Goal: Use online tool/utility: Utilize a website feature to perform a specific function

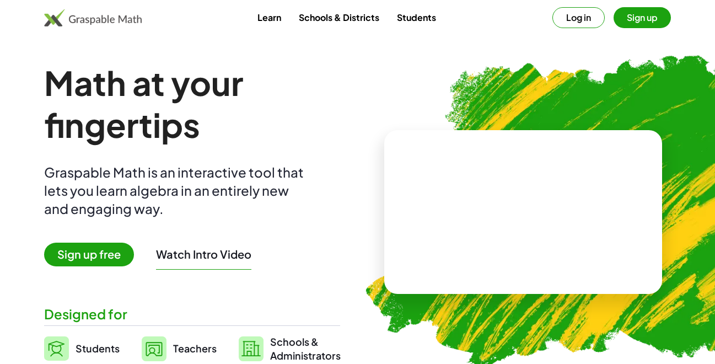
click at [104, 256] on span "Sign up free" at bounding box center [89, 255] width 90 height 24
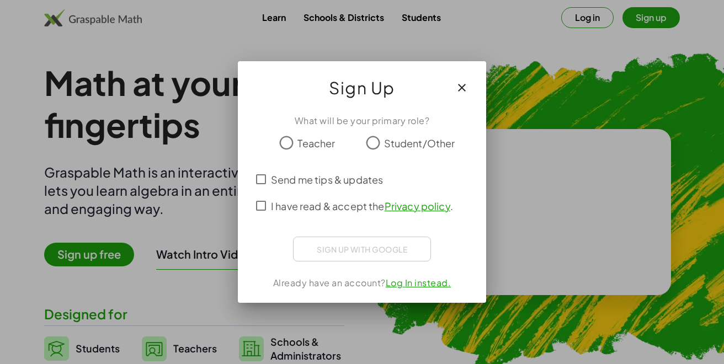
click at [471, 84] on button "button" at bounding box center [461, 87] width 26 height 26
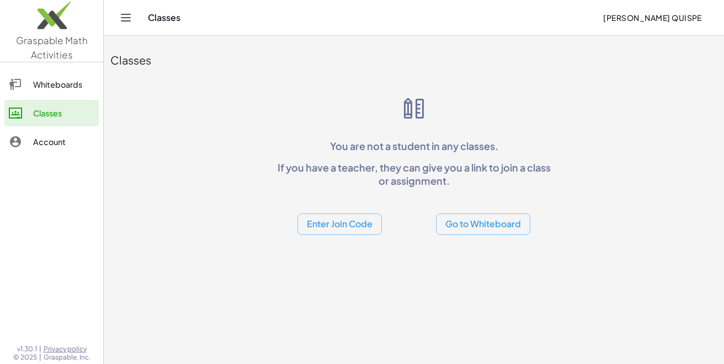
click at [120, 20] on icon "Toggle navigation" at bounding box center [125, 17] width 13 height 13
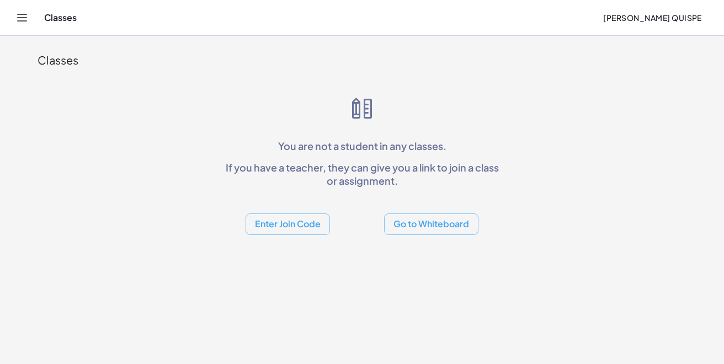
click at [20, 17] on icon "Toggle navigation" at bounding box center [21, 17] width 13 height 13
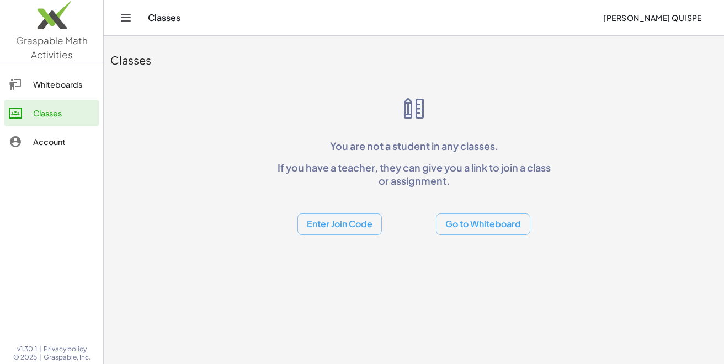
click at [346, 224] on button "Enter Join Code" at bounding box center [339, 224] width 84 height 22
click at [473, 228] on button "Go to Whiteboard" at bounding box center [483, 224] width 94 height 22
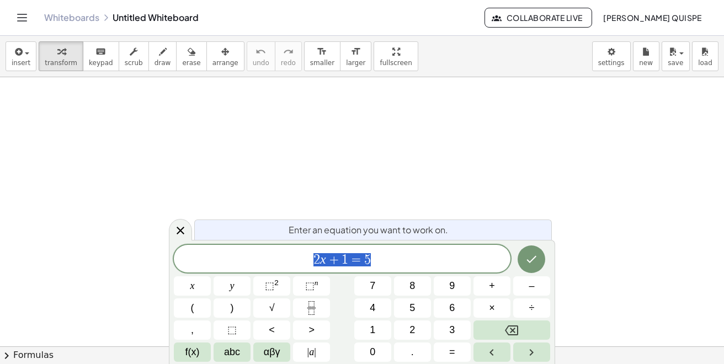
scroll to position [55, 0]
click at [179, 230] on icon at bounding box center [180, 230] width 13 height 13
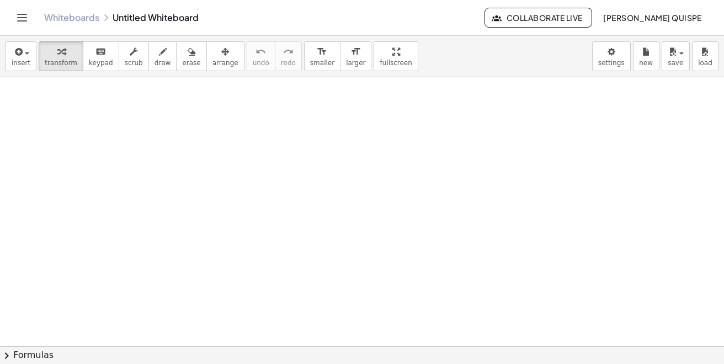
click at [165, 177] on div at bounding box center [362, 181] width 724 height 538
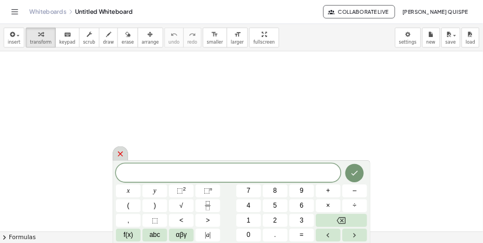
scroll to position [0, 0]
click at [181, 236] on icon at bounding box center [180, 230] width 13 height 13
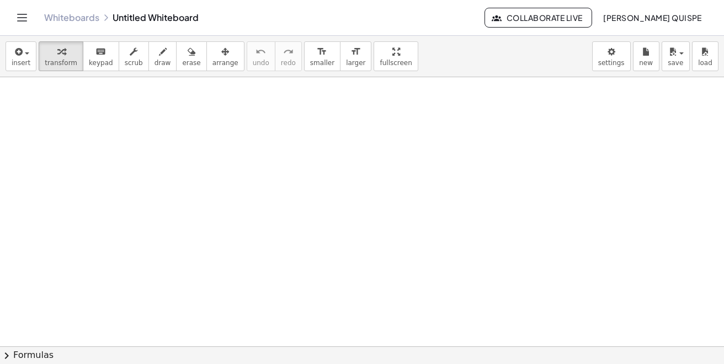
click at [148, 171] on div at bounding box center [362, 346] width 724 height 538
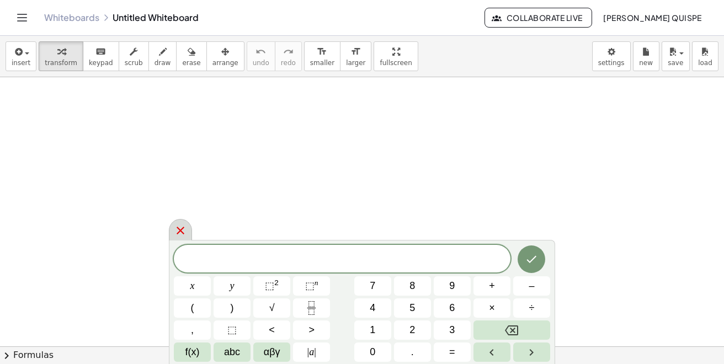
click at [187, 230] on div at bounding box center [180, 230] width 23 height 22
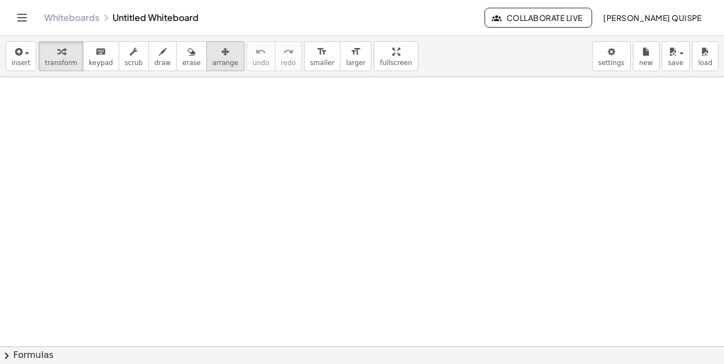
click at [221, 58] on icon "button" at bounding box center [225, 51] width 8 height 13
click at [72, 122] on div at bounding box center [362, 346] width 724 height 538
click at [89, 57] on div "keyboard" at bounding box center [101, 51] width 24 height 13
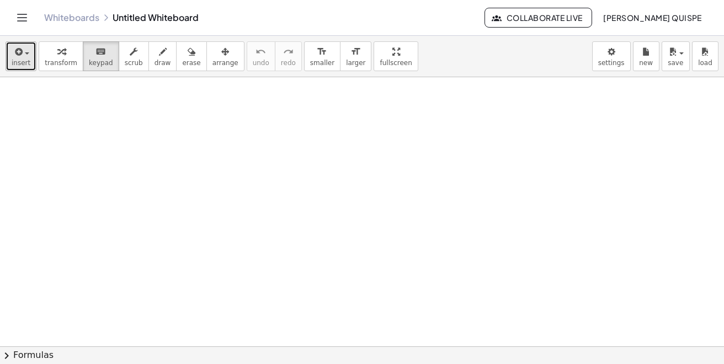
click at [22, 60] on span "insert" at bounding box center [21, 63] width 19 height 8
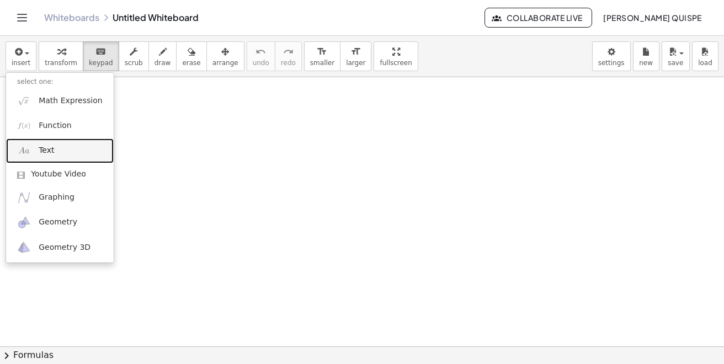
click at [62, 142] on link "Text" at bounding box center [60, 150] width 108 height 25
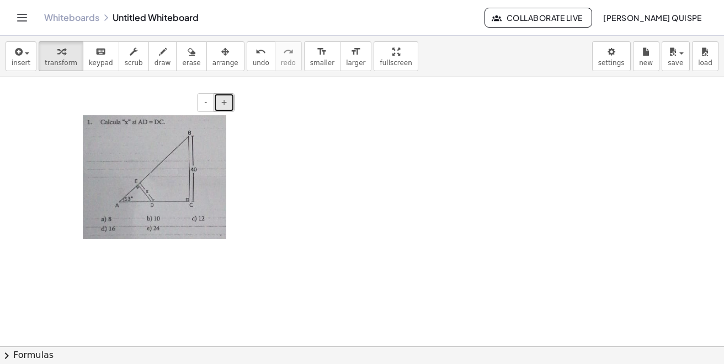
click at [228, 110] on button "+" at bounding box center [223, 102] width 21 height 19
click at [228, 108] on button "+" at bounding box center [223, 102] width 21 height 19
click at [259, 165] on div at bounding box center [362, 346] width 724 height 538
click at [163, 169] on img at bounding box center [154, 177] width 143 height 124
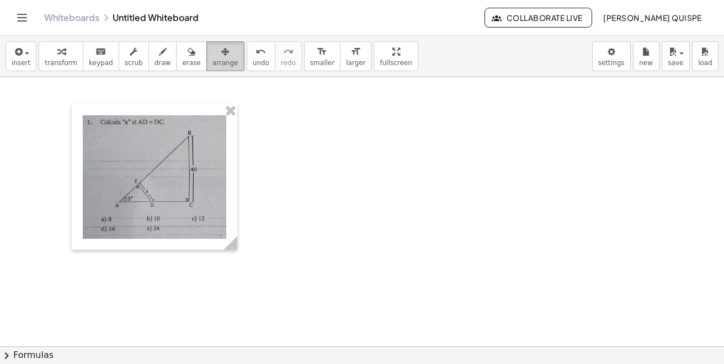
click at [215, 61] on span "arrange" at bounding box center [225, 63] width 26 height 8
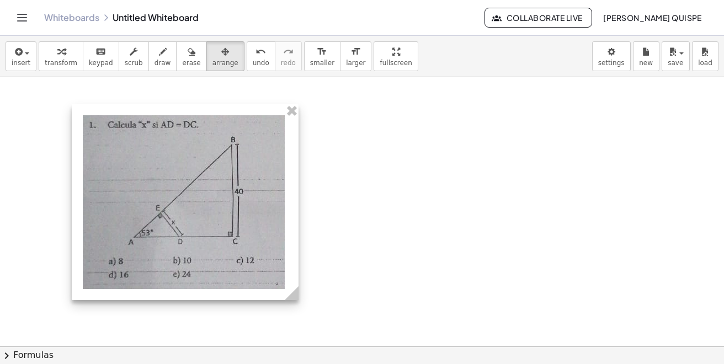
drag, startPoint x: 230, startPoint y: 248, endPoint x: 291, endPoint y: 311, distance: 87.4
click at [291, 311] on div "- +" at bounding box center [362, 346] width 724 height 538
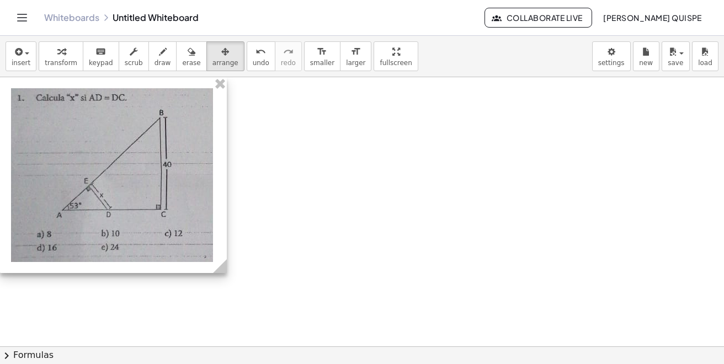
drag, startPoint x: 233, startPoint y: 226, endPoint x: 147, endPoint y: 189, distance: 93.9
click at [147, 189] on div at bounding box center [113, 175] width 227 height 196
click at [284, 177] on div at bounding box center [362, 346] width 724 height 538
drag, startPoint x: 218, startPoint y: 270, endPoint x: 216, endPoint y: 292, distance: 22.2
click at [216, 292] on div "- +" at bounding box center [362, 346] width 724 height 538
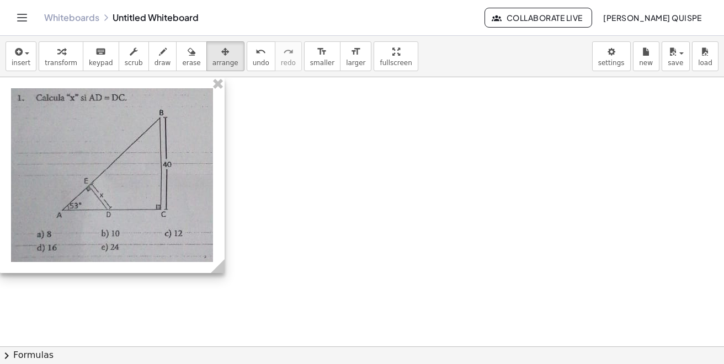
click at [194, 122] on div at bounding box center [112, 175] width 224 height 196
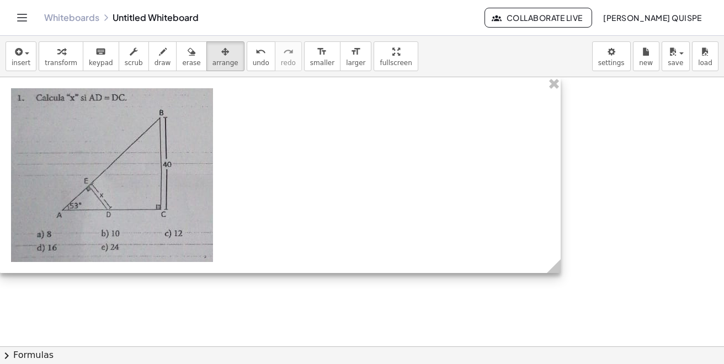
drag, startPoint x: 231, startPoint y: 276, endPoint x: 555, endPoint y: 286, distance: 323.9
click at [555, 286] on div "- +" at bounding box center [362, 346] width 724 height 538
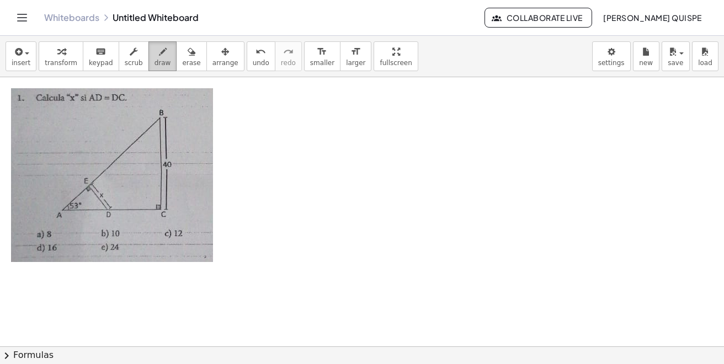
click at [159, 49] on icon "button" at bounding box center [163, 51] width 8 height 13
click at [159, 57] on icon "button" at bounding box center [163, 51] width 8 height 13
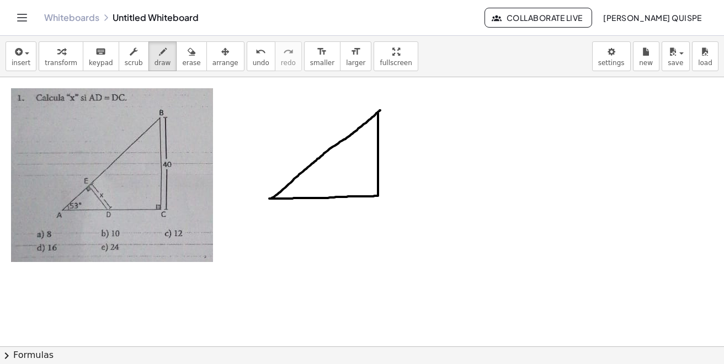
click at [380, 110] on div at bounding box center [362, 346] width 724 height 538
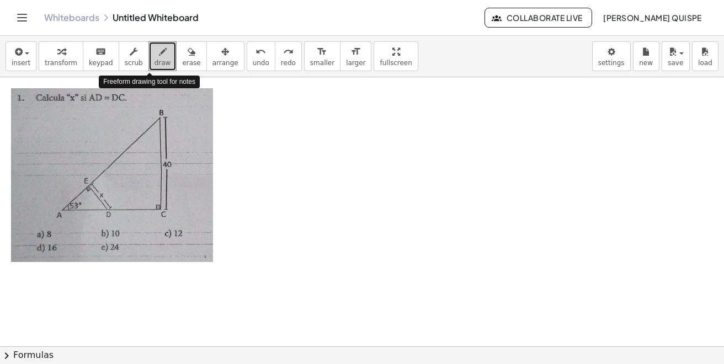
drag, startPoint x: 147, startPoint y: 55, endPoint x: 142, endPoint y: 57, distance: 5.9
click at [154, 57] on div "button" at bounding box center [162, 51] width 17 height 13
click at [154, 62] on span "draw" at bounding box center [162, 63] width 17 height 8
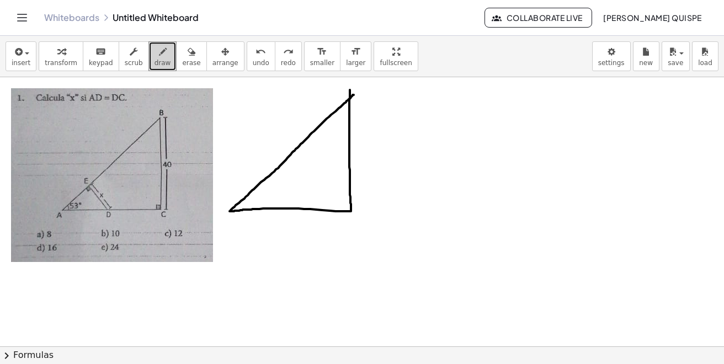
drag, startPoint x: 350, startPoint y: 90, endPoint x: 354, endPoint y: 94, distance: 5.9
click at [354, 94] on div at bounding box center [362, 346] width 724 height 538
drag, startPoint x: 106, startPoint y: 140, endPoint x: 116, endPoint y: 138, distance: 10.1
click at [116, 138] on div at bounding box center [362, 346] width 724 height 538
drag, startPoint x: 111, startPoint y: 140, endPoint x: 111, endPoint y: 150, distance: 9.9
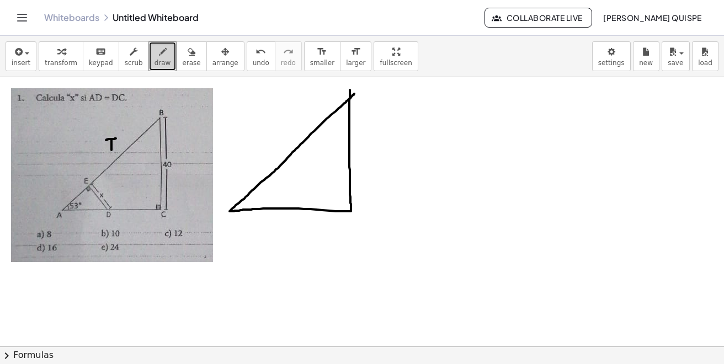
click at [111, 150] on div at bounding box center [362, 346] width 724 height 538
drag, startPoint x: 108, startPoint y: 151, endPoint x: 116, endPoint y: 151, distance: 8.3
click at [116, 151] on div at bounding box center [362, 346] width 724 height 538
drag, startPoint x: 85, startPoint y: 196, endPoint x: 93, endPoint y: 197, distance: 8.3
click at [93, 197] on div at bounding box center [362, 346] width 724 height 538
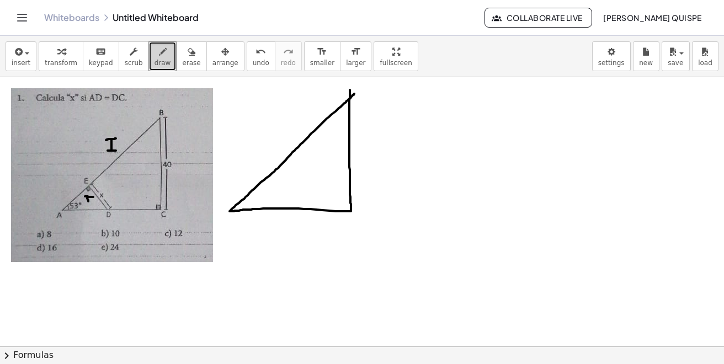
click at [88, 201] on div at bounding box center [362, 346] width 724 height 538
drag, startPoint x: 90, startPoint y: 196, endPoint x: 92, endPoint y: 202, distance: 5.8
click at [92, 202] on div at bounding box center [362, 346] width 724 height 538
drag, startPoint x: 86, startPoint y: 202, endPoint x: 93, endPoint y: 202, distance: 7.2
click at [93, 202] on div at bounding box center [362, 346] width 724 height 538
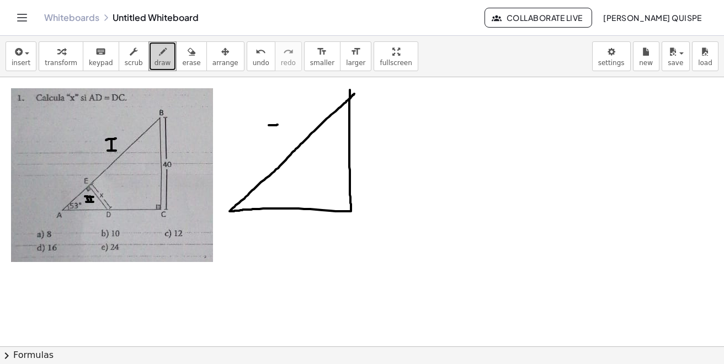
drag, startPoint x: 269, startPoint y: 125, endPoint x: 277, endPoint y: 125, distance: 8.8
click at [277, 125] on div at bounding box center [362, 346] width 724 height 538
drag, startPoint x: 274, startPoint y: 126, endPoint x: 274, endPoint y: 137, distance: 11.6
click at [274, 137] on div at bounding box center [362, 346] width 724 height 538
drag, startPoint x: 270, startPoint y: 138, endPoint x: 279, endPoint y: 138, distance: 8.8
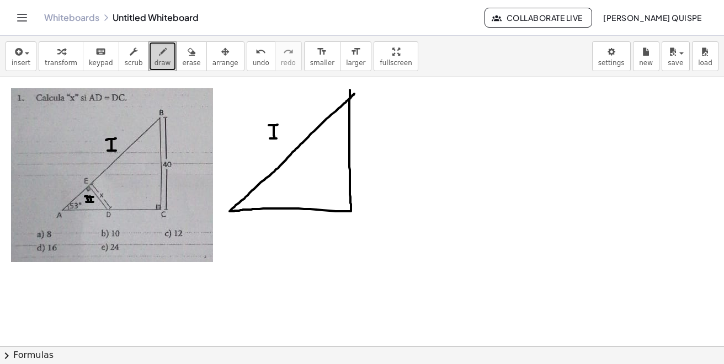
click at [279, 138] on div at bounding box center [362, 346] width 724 height 538
drag, startPoint x: 366, startPoint y: 138, endPoint x: 372, endPoint y: 156, distance: 19.2
click at [372, 156] on div at bounding box center [362, 346] width 724 height 538
click at [383, 145] on div at bounding box center [362, 346] width 724 height 538
click at [401, 147] on div at bounding box center [362, 346] width 724 height 538
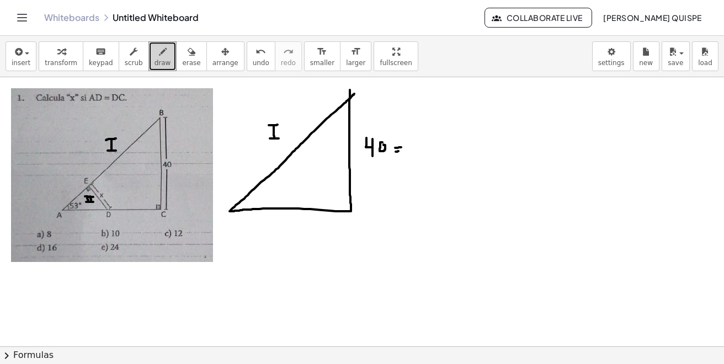
drag, startPoint x: 395, startPoint y: 152, endPoint x: 402, endPoint y: 151, distance: 6.2
click at [402, 151] on div at bounding box center [362, 346] width 724 height 538
drag, startPoint x: 413, startPoint y: 138, endPoint x: 419, endPoint y: 151, distance: 14.8
click at [419, 151] on div at bounding box center [362, 346] width 724 height 538
drag, startPoint x: 425, startPoint y: 140, endPoint x: 425, endPoint y: 153, distance: 13.8
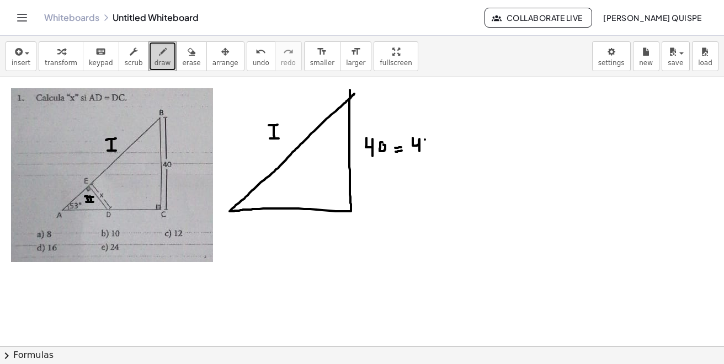
click at [425, 153] on div at bounding box center [362, 346] width 724 height 538
drag, startPoint x: 426, startPoint y: 146, endPoint x: 431, endPoint y: 154, distance: 9.6
click at [431, 154] on div at bounding box center [362, 346] width 724 height 538
drag, startPoint x: 428, startPoint y: 147, endPoint x: 434, endPoint y: 138, distance: 10.4
click at [434, 138] on div at bounding box center [362, 346] width 724 height 538
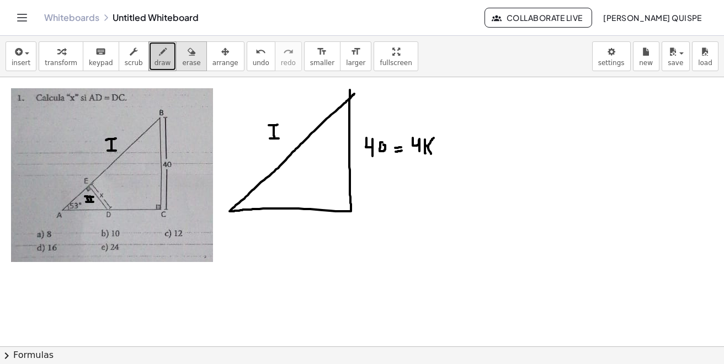
drag, startPoint x: 166, startPoint y: 60, endPoint x: 177, endPoint y: 70, distance: 14.8
click at [176, 60] on button "erase" at bounding box center [191, 56] width 30 height 30
click at [275, 126] on div at bounding box center [362, 346] width 724 height 538
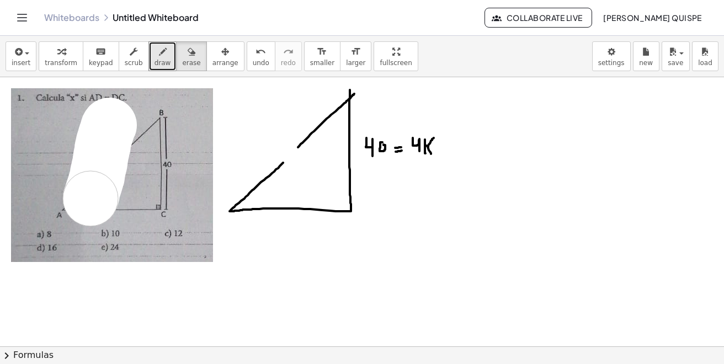
drag, startPoint x: 109, startPoint y: 125, endPoint x: 90, endPoint y: 200, distance: 76.9
click at [90, 200] on div at bounding box center [362, 346] width 724 height 538
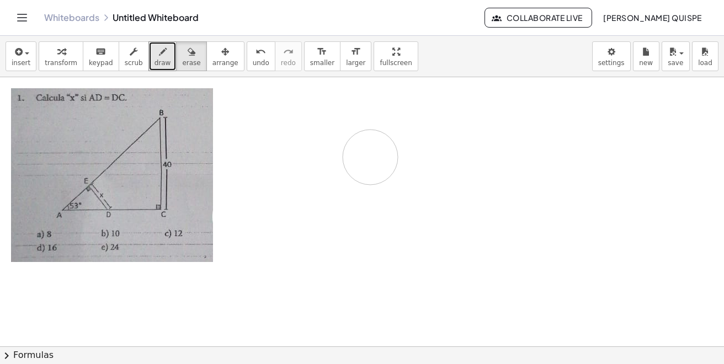
drag, startPoint x: 359, startPoint y: 103, endPoint x: 351, endPoint y: 168, distance: 65.5
click at [359, 163] on div at bounding box center [362, 346] width 724 height 538
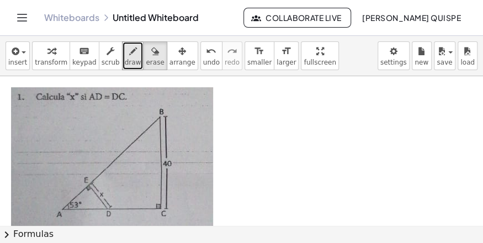
scroll to position [36, 0]
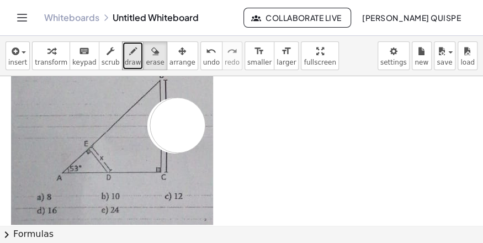
click at [179, 124] on div at bounding box center [241, 189] width 483 height 298
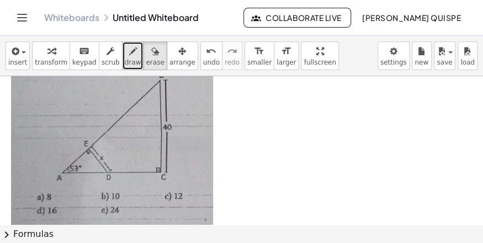
click at [125, 59] on span "draw" at bounding box center [133, 62] width 17 height 8
click at [181, 124] on div at bounding box center [241, 189] width 483 height 298
click at [181, 127] on div at bounding box center [241, 189] width 483 height 298
drag, startPoint x: 186, startPoint y: 120, endPoint x: 191, endPoint y: 131, distance: 11.4
click at [191, 131] on div at bounding box center [241, 189] width 483 height 298
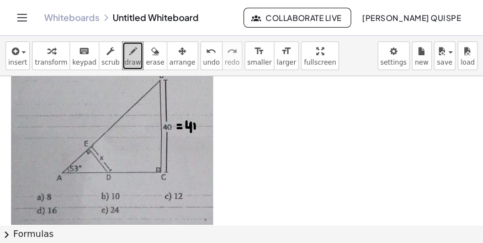
drag, startPoint x: 194, startPoint y: 122, endPoint x: 195, endPoint y: 131, distance: 8.8
click at [195, 132] on div at bounding box center [241, 189] width 483 height 298
click at [199, 130] on div at bounding box center [241, 189] width 483 height 298
click at [199, 122] on div at bounding box center [241, 189] width 483 height 298
click at [62, 186] on div at bounding box center [241, 189] width 483 height 298
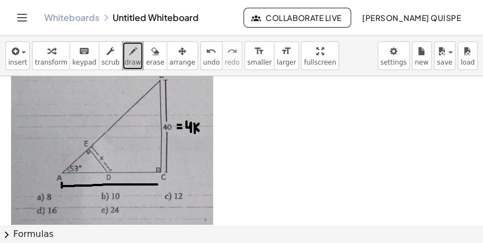
drag, startPoint x: 62, startPoint y: 185, endPoint x: 157, endPoint y: 183, distance: 94.9
click at [157, 183] on div at bounding box center [241, 189] width 483 height 298
click at [157, 185] on div at bounding box center [241, 189] width 483 height 298
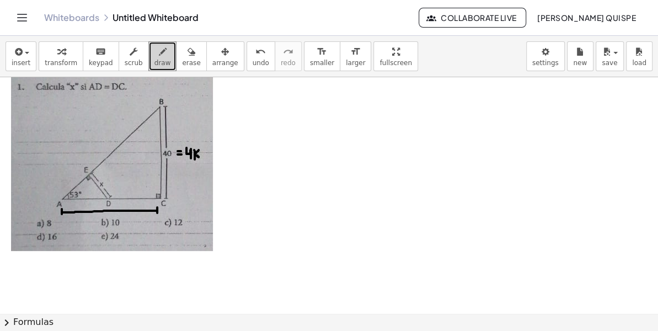
scroll to position [0, 0]
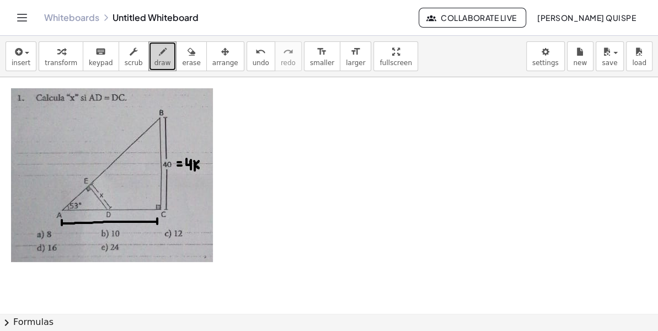
click at [129, 127] on div at bounding box center [329, 313] width 658 height 472
click at [124, 137] on div at bounding box center [329, 313] width 658 height 472
click at [182, 57] on div "button" at bounding box center [191, 51] width 18 height 13
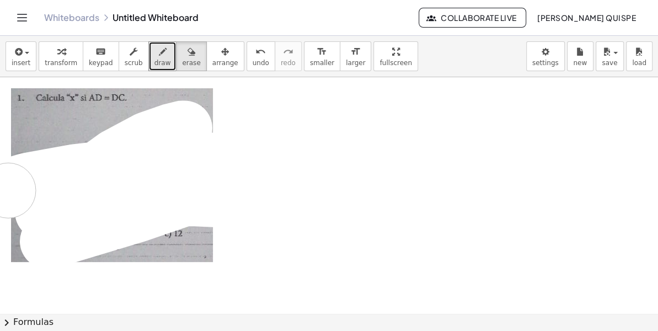
drag, startPoint x: 196, startPoint y: 199, endPoint x: 1, endPoint y: 173, distance: 196.4
click at [3, 172] on div at bounding box center [329, 313] width 658 height 472
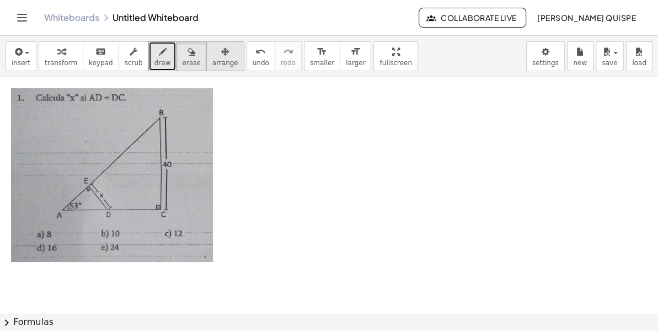
click at [215, 60] on span "arrange" at bounding box center [225, 63] width 26 height 8
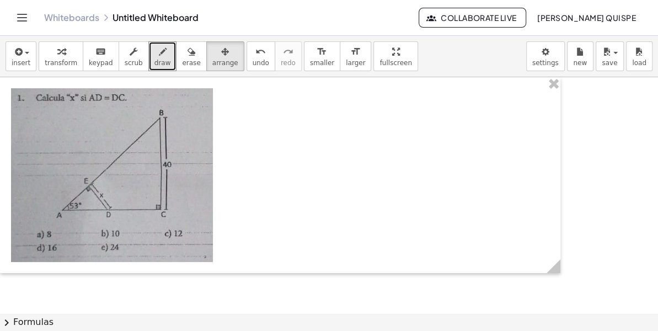
click at [165, 148] on div at bounding box center [280, 175] width 560 height 196
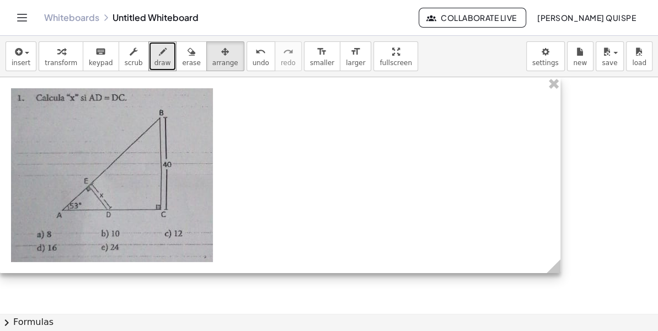
click at [217, 165] on div at bounding box center [280, 175] width 560 height 196
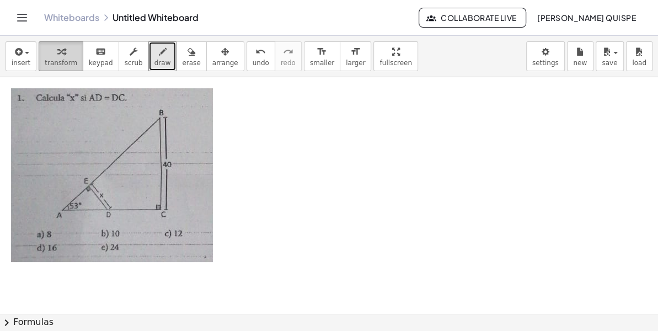
click at [47, 50] on div "button" at bounding box center [61, 51] width 33 height 13
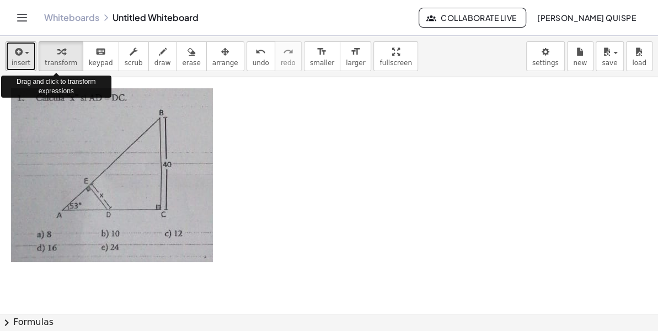
click at [23, 60] on span "insert" at bounding box center [21, 63] width 19 height 8
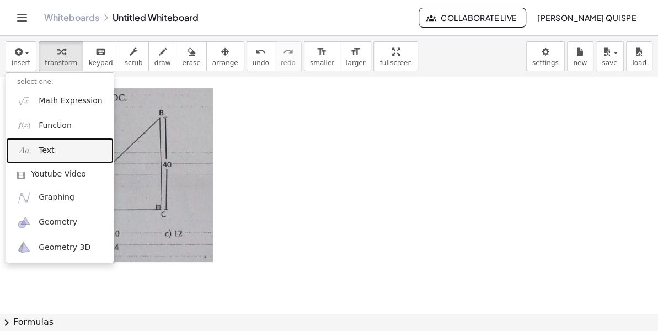
drag, startPoint x: 54, startPoint y: 145, endPoint x: 149, endPoint y: 160, distance: 96.1
click at [54, 145] on link "Text" at bounding box center [60, 150] width 108 height 25
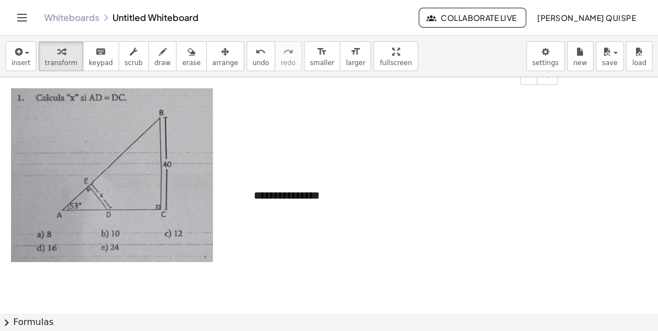
click at [238, 169] on div at bounding box center [280, 175] width 560 height 196
click at [201, 173] on img at bounding box center [112, 175] width 202 height 174
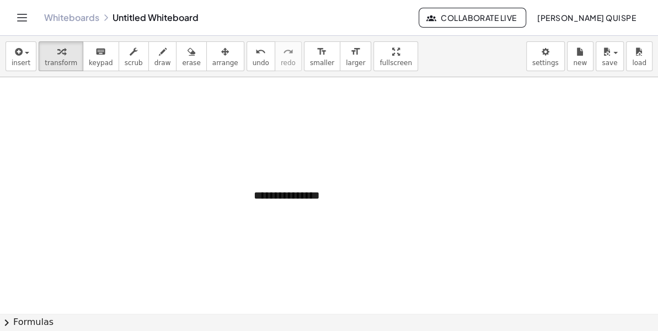
drag, startPoint x: 336, startPoint y: 190, endPoint x: 159, endPoint y: 183, distance: 177.2
click at [160, 183] on div "**********" at bounding box center [329, 313] width 658 height 472
drag, startPoint x: 317, startPoint y: 197, endPoint x: 253, endPoint y: 193, distance: 63.6
click at [253, 193] on div "**********" at bounding box center [325, 196] width 165 height 38
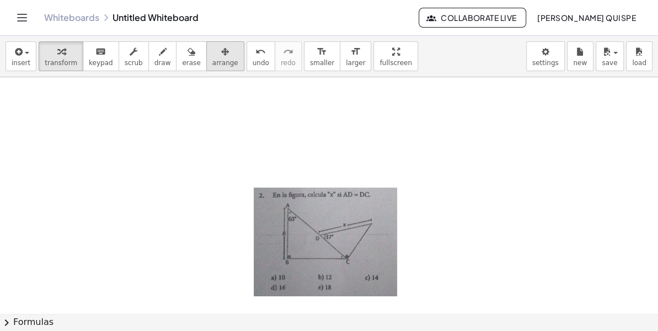
click at [212, 59] on span "arrange" at bounding box center [225, 63] width 26 height 8
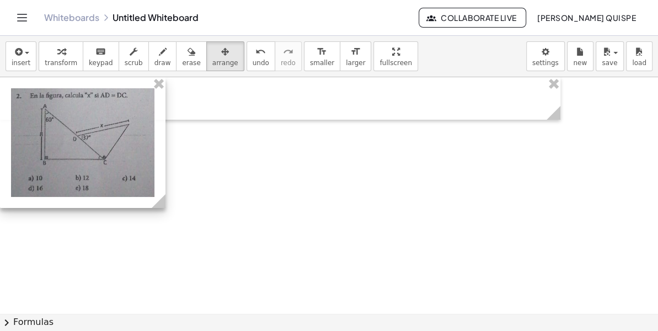
drag, startPoint x: 299, startPoint y: 204, endPoint x: 32, endPoint y: 89, distance: 290.8
click at [32, 89] on div at bounding box center [82, 142] width 165 height 131
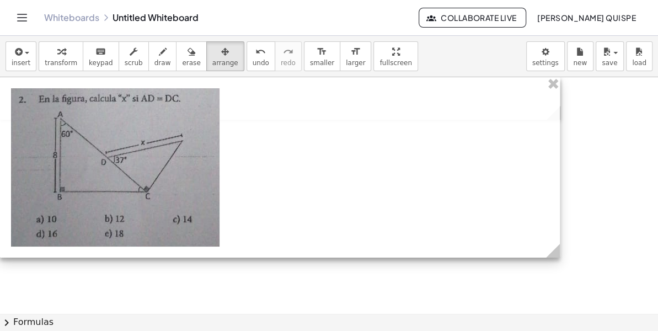
drag, startPoint x: 164, startPoint y: 200, endPoint x: 558, endPoint y: 269, distance: 399.7
click at [558, 269] on div "- + - +" at bounding box center [329, 313] width 658 height 472
click at [296, 210] on div at bounding box center [279, 167] width 559 height 180
click at [185, 281] on div at bounding box center [329, 313] width 658 height 472
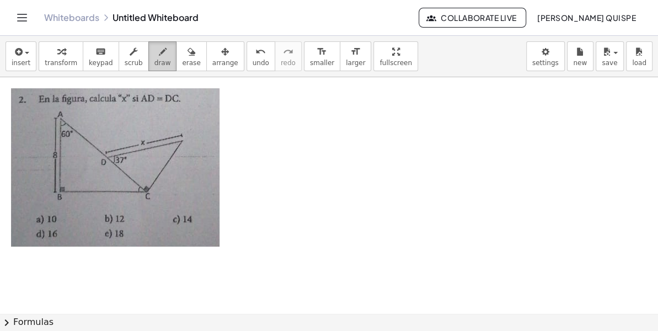
click at [154, 66] on span "draw" at bounding box center [162, 63] width 17 height 8
drag, startPoint x: 117, startPoint y: 172, endPoint x: 116, endPoint y: 180, distance: 8.3
click at [116, 180] on div at bounding box center [329, 313] width 658 height 472
drag, startPoint x: 82, startPoint y: 138, endPoint x: 77, endPoint y: 146, distance: 8.4
click at [77, 146] on div at bounding box center [329, 313] width 658 height 472
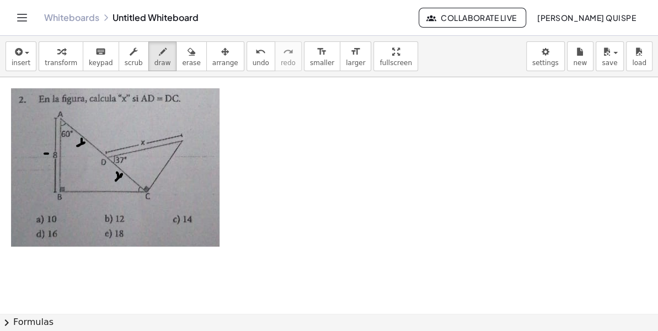
click at [49, 154] on div at bounding box center [329, 313] width 658 height 472
click at [49, 158] on div at bounding box center [329, 313] width 658 height 472
drag, startPoint x: 33, startPoint y: 150, endPoint x: 34, endPoint y: 159, distance: 9.0
click at [34, 159] on div at bounding box center [329, 313] width 658 height 472
drag, startPoint x: 33, startPoint y: 156, endPoint x: 38, endPoint y: 158, distance: 5.7
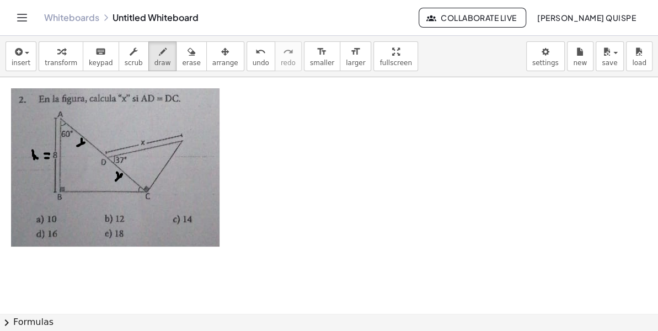
click at [38, 158] on div at bounding box center [329, 313] width 658 height 472
drag, startPoint x: 34, startPoint y: 156, endPoint x: 39, endPoint y: 153, distance: 5.9
click at [39, 153] on div at bounding box center [329, 313] width 658 height 472
drag, startPoint x: 94, startPoint y: 129, endPoint x: 88, endPoint y: 135, distance: 8.2
click at [88, 135] on div at bounding box center [329, 313] width 658 height 472
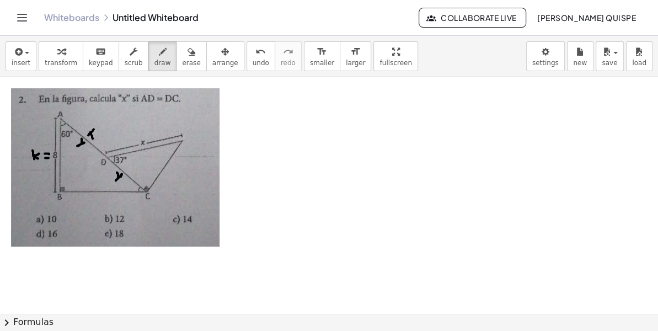
drag, startPoint x: 90, startPoint y: 132, endPoint x: 93, endPoint y: 138, distance: 7.0
click at [93, 138] on div at bounding box center [329, 313] width 658 height 472
drag, startPoint x: 91, startPoint y: 133, endPoint x: 97, endPoint y: 132, distance: 5.5
click at [97, 132] on div at bounding box center [329, 313] width 658 height 472
click at [182, 64] on span "erase" at bounding box center [191, 63] width 18 height 8
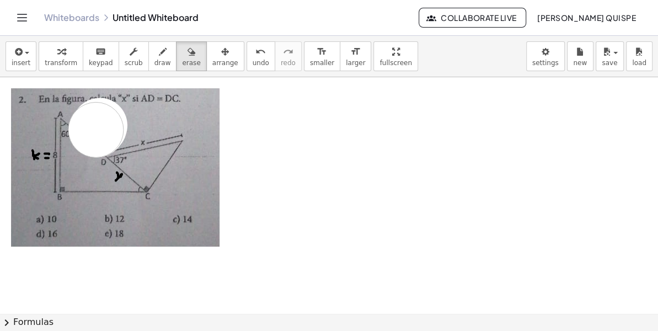
click at [101, 126] on div at bounding box center [329, 313] width 658 height 472
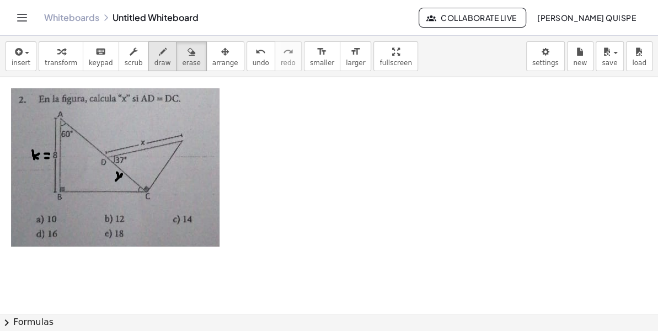
click at [159, 57] on icon "button" at bounding box center [163, 51] width 8 height 13
drag, startPoint x: 83, startPoint y: 139, endPoint x: 78, endPoint y: 146, distance: 8.4
click at [78, 146] on div at bounding box center [329, 313] width 658 height 472
drag, startPoint x: 76, startPoint y: 111, endPoint x: 71, endPoint y: 115, distance: 5.9
click at [71, 115] on div at bounding box center [329, 313] width 658 height 472
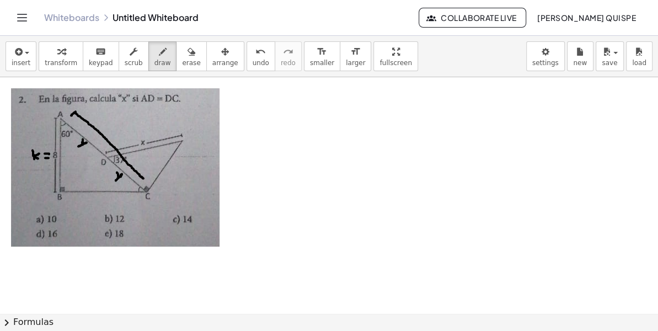
drag, startPoint x: 74, startPoint y: 113, endPoint x: 143, endPoint y: 178, distance: 95.2
click at [143, 178] on div at bounding box center [329, 313] width 658 height 472
drag, startPoint x: 147, startPoint y: 173, endPoint x: 141, endPoint y: 178, distance: 7.8
click at [141, 178] on div at bounding box center [329, 313] width 658 height 472
drag, startPoint x: 114, startPoint y: 136, endPoint x: 112, endPoint y: 131, distance: 5.8
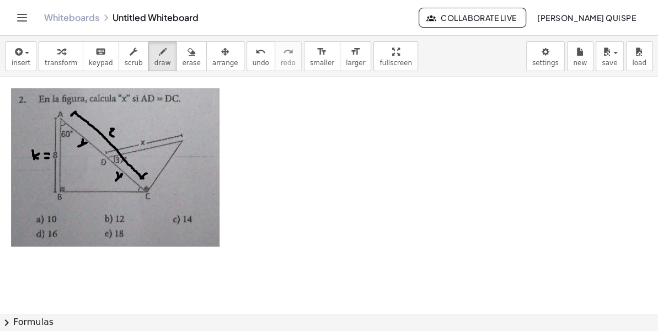
click at [110, 129] on div at bounding box center [329, 313] width 658 height 472
drag, startPoint x: 117, startPoint y: 129, endPoint x: 117, endPoint y: 137, distance: 8.8
click at [117, 137] on div at bounding box center [329, 313] width 658 height 472
drag, startPoint x: 117, startPoint y: 132, endPoint x: 120, endPoint y: 137, distance: 5.7
click at [120, 137] on div at bounding box center [329, 313] width 658 height 472
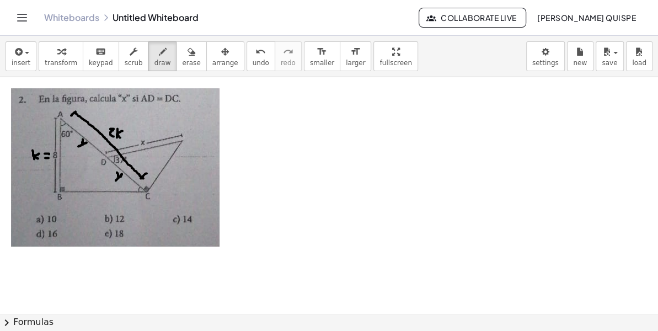
drag, startPoint x: 119, startPoint y: 132, endPoint x: 115, endPoint y: 141, distance: 9.6
click at [125, 129] on div at bounding box center [329, 313] width 658 height 472
drag, startPoint x: 261, startPoint y: 111, endPoint x: 253, endPoint y: 102, distance: 12.1
click at [253, 102] on div at bounding box center [329, 313] width 658 height 472
drag, startPoint x: 263, startPoint y: 99, endPoint x: 268, endPoint y: 115, distance: 16.2
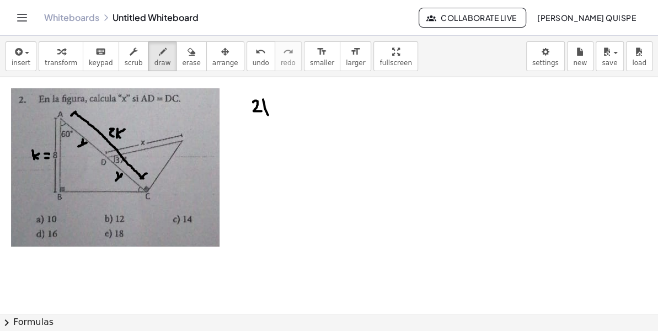
click at [268, 115] on div at bounding box center [329, 313] width 658 height 472
drag, startPoint x: 265, startPoint y: 107, endPoint x: 275, endPoint y: 111, distance: 11.4
click at [275, 111] on div at bounding box center [329, 313] width 658 height 472
drag, startPoint x: 266, startPoint y: 105, endPoint x: 274, endPoint y: 99, distance: 9.5
click at [274, 99] on div at bounding box center [329, 313] width 658 height 472
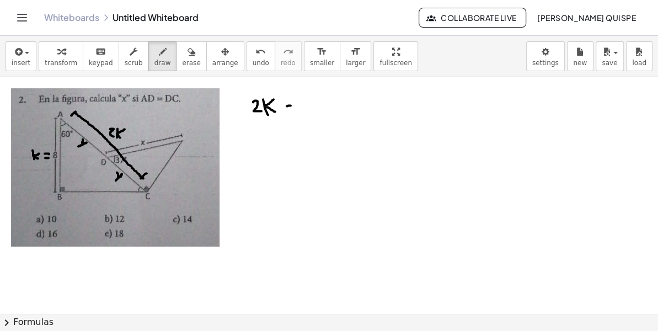
click at [292, 105] on div at bounding box center [329, 313] width 658 height 472
click at [293, 110] on div at bounding box center [329, 313] width 658 height 472
drag, startPoint x: 314, startPoint y: 113, endPoint x: 304, endPoint y: 105, distance: 11.8
click at [303, 105] on div at bounding box center [329, 313] width 658 height 472
drag, startPoint x: 314, startPoint y: 103, endPoint x: 319, endPoint y: 115, distance: 13.1
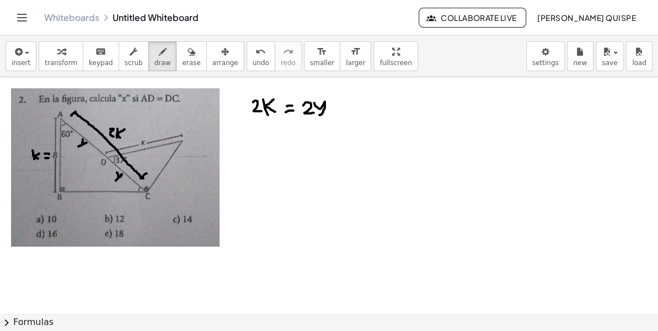
click at [319, 115] on div at bounding box center [329, 313] width 658 height 472
drag, startPoint x: 268, startPoint y: 131, endPoint x: 270, endPoint y: 140, distance: 9.5
click at [270, 140] on div at bounding box center [329, 313] width 658 height 472
drag, startPoint x: 270, startPoint y: 130, endPoint x: 272, endPoint y: 135, distance: 5.7
click at [269, 135] on div at bounding box center [329, 313] width 658 height 472
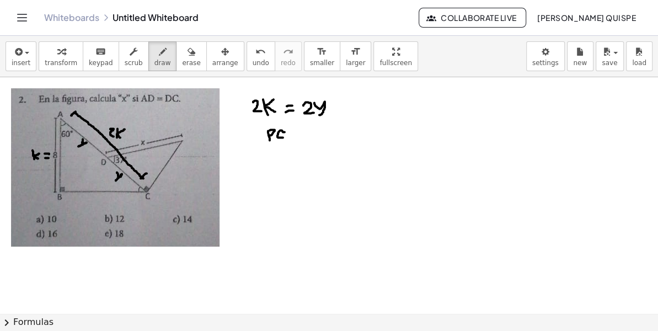
click at [279, 133] on div at bounding box center [329, 313] width 658 height 472
drag, startPoint x: 289, startPoint y: 132, endPoint x: 296, endPoint y: 131, distance: 6.6
click at [296, 131] on div at bounding box center [329, 313] width 658 height 472
click at [305, 132] on div at bounding box center [329, 313] width 658 height 472
drag, startPoint x: 331, startPoint y: 132, endPoint x: 332, endPoint y: 143, distance: 11.1
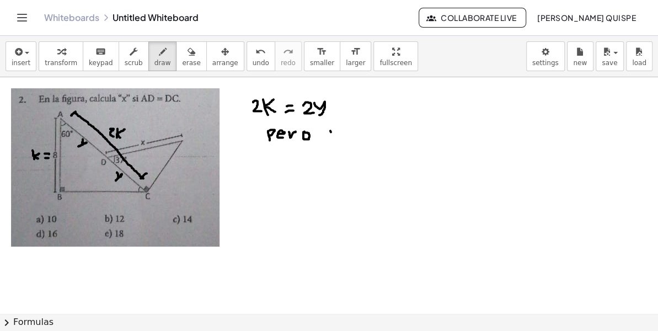
click at [332, 143] on div at bounding box center [329, 313] width 658 height 472
drag, startPoint x: 334, startPoint y: 137, endPoint x: 341, endPoint y: 142, distance: 9.2
click at [341, 142] on div at bounding box center [329, 313] width 658 height 472
click at [339, 132] on div at bounding box center [329, 313] width 658 height 472
click at [352, 136] on div at bounding box center [329, 313] width 658 height 472
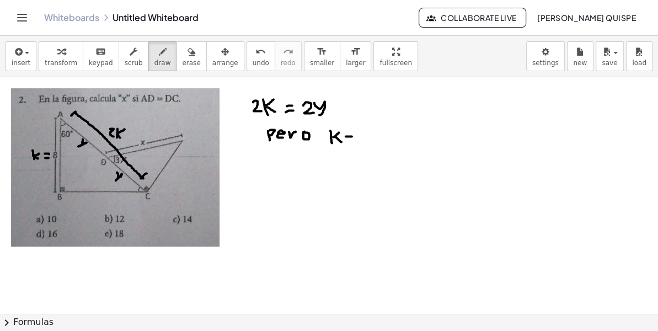
click at [351, 133] on div at bounding box center [329, 313] width 658 height 472
drag, startPoint x: 365, startPoint y: 130, endPoint x: 355, endPoint y: 133, distance: 11.0
click at [365, 129] on div at bounding box center [329, 313] width 658 height 472
drag, startPoint x: 270, startPoint y: 152, endPoint x: 270, endPoint y: 162, distance: 9.9
click at [270, 162] on div at bounding box center [329, 313] width 658 height 472
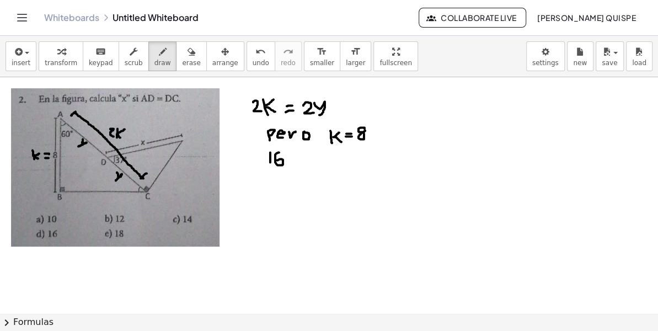
drag, startPoint x: 279, startPoint y: 152, endPoint x: 277, endPoint y: 160, distance: 8.0
click at [277, 160] on div at bounding box center [329, 313] width 658 height 472
drag, startPoint x: 270, startPoint y: 150, endPoint x: 266, endPoint y: 154, distance: 5.9
click at [266, 154] on div at bounding box center [329, 313] width 658 height 472
click at [295, 159] on div at bounding box center [329, 313] width 658 height 472
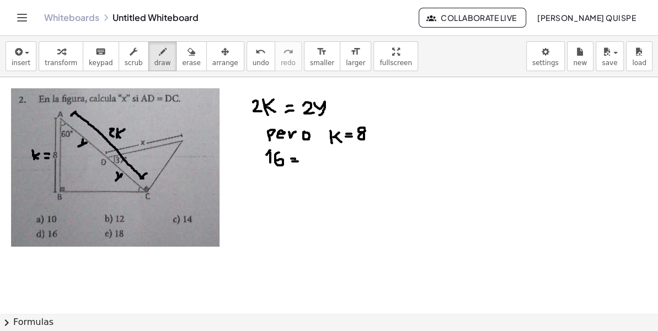
drag, startPoint x: 292, startPoint y: 161, endPoint x: 300, endPoint y: 162, distance: 7.7
click at [298, 161] on div at bounding box center [329, 313] width 658 height 472
drag
click at [308, 156] on div at bounding box center [329, 313] width 658 height 472
click at [321, 166] on div at bounding box center [329, 313] width 658 height 472
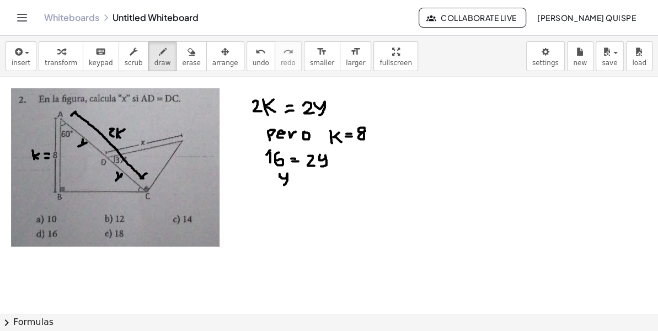
click at [278, 184] on div at bounding box center [329, 313] width 658 height 472
click at [304, 179] on div at bounding box center [329, 313] width 658 height 472
click at [303, 181] on div at bounding box center [329, 313] width 658 height 472
click at [319, 174] on div at bounding box center [329, 313] width 658 height 472
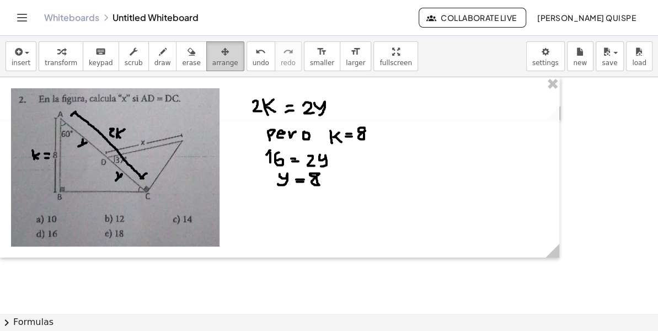
click at [212, 53] on div "button" at bounding box center [225, 51] width 26 height 13
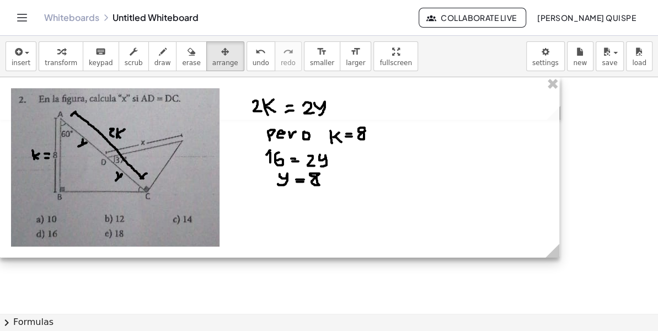
click at [135, 163] on div at bounding box center [279, 167] width 559 height 180
click at [196, 215] on div at bounding box center [279, 167] width 559 height 180
click at [192, 200] on div at bounding box center [279, 167] width 559 height 180
click at [192, 200] on div at bounding box center [279, 168] width 559 height 180
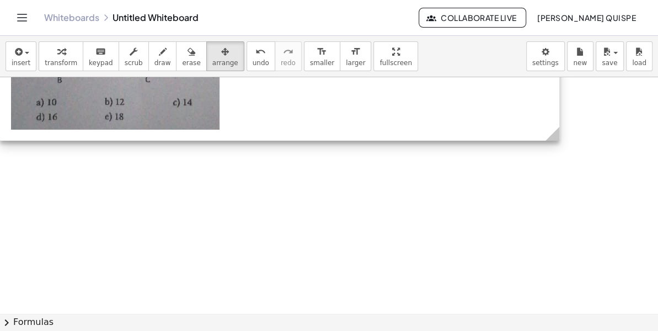
scroll to position [100, 0]
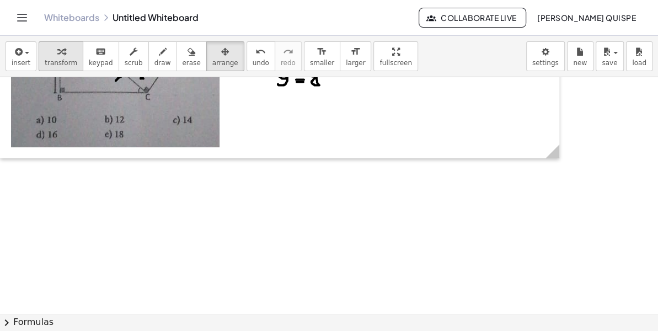
click at [68, 63] on span "transform" at bounding box center [61, 63] width 33 height 8
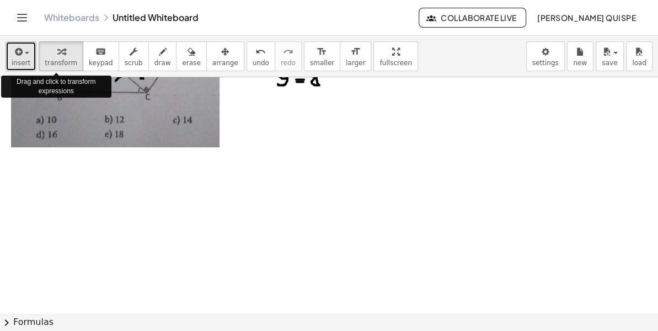
click at [28, 61] on button "insert" at bounding box center [21, 56] width 31 height 30
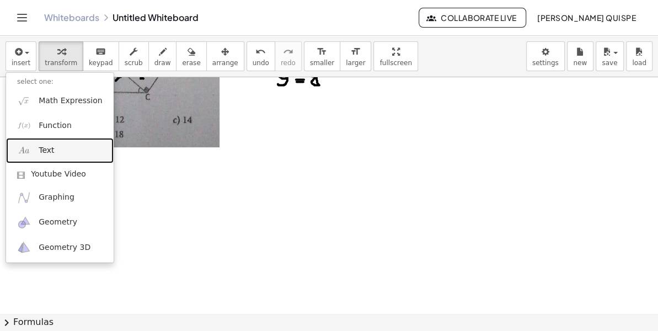
click at [58, 147] on link "Text" at bounding box center [60, 150] width 108 height 25
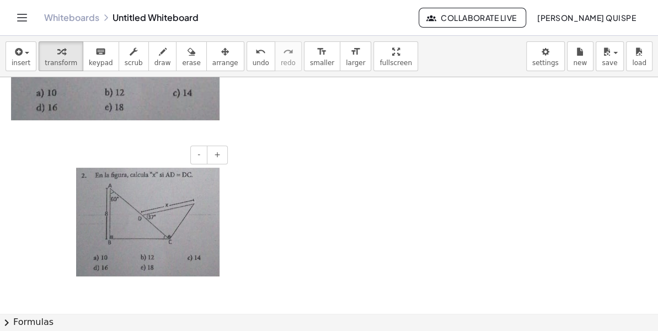
scroll to position [150, 0]
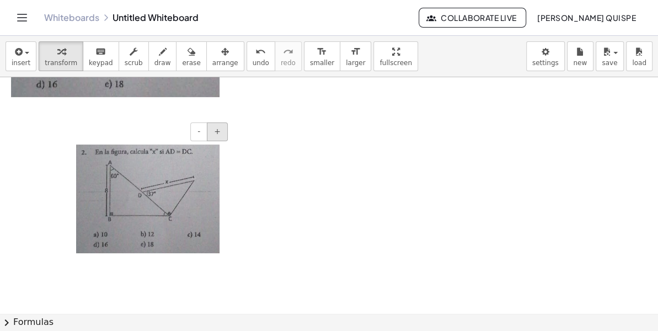
click at [210, 140] on div "- +" at bounding box center [209, 131] width 38 height 19
click at [211, 138] on button "+" at bounding box center [217, 131] width 21 height 19
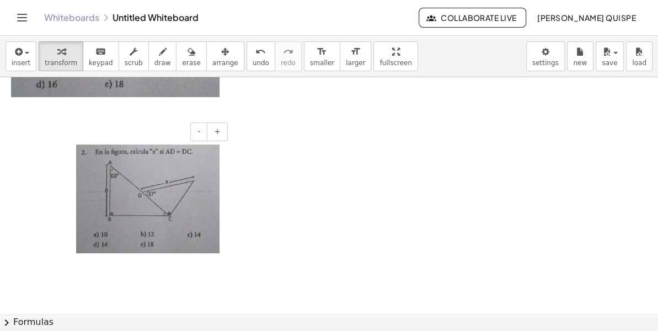
click at [220, 227] on div at bounding box center [147, 198] width 165 height 131
click at [212, 61] on span "arrange" at bounding box center [225, 63] width 26 height 8
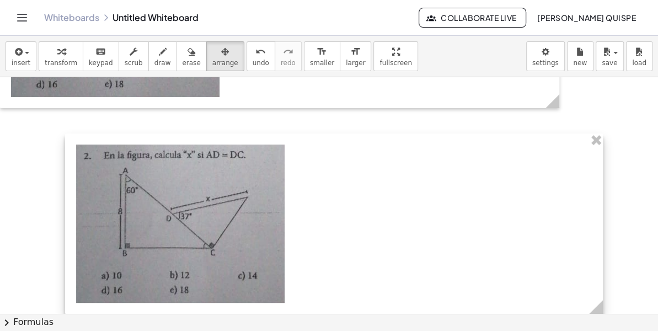
drag, startPoint x: 243, startPoint y: 257, endPoint x: 595, endPoint y: 271, distance: 351.6
click at [603, 272] on div "- +" at bounding box center [334, 223] width 538 height 180
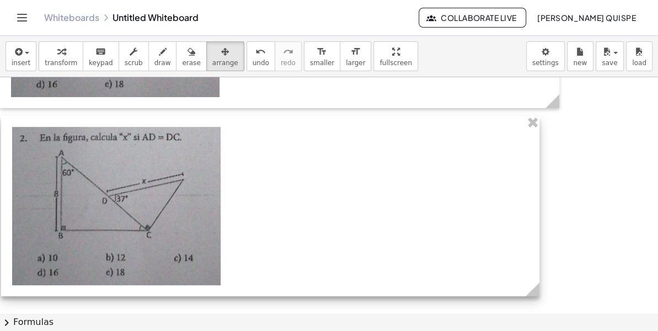
drag, startPoint x: 525, startPoint y: 263, endPoint x: 472, endPoint y: 247, distance: 55.2
click at [472, 247] on div at bounding box center [270, 206] width 538 height 180
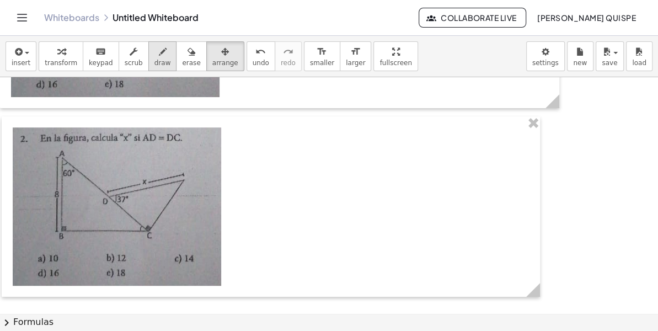
click at [154, 63] on span "draw" at bounding box center [162, 63] width 17 height 8
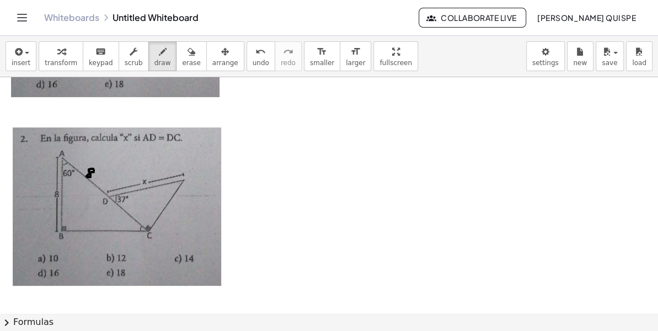
drag, startPoint x: 94, startPoint y: 172, endPoint x: 106, endPoint y: 188, distance: 20.4
click at [94, 171] on div at bounding box center [329, 163] width 658 height 472
click at [122, 211] on div at bounding box center [329, 163] width 658 height 472
click at [182, 62] on span "erase" at bounding box center [191, 63] width 18 height 8
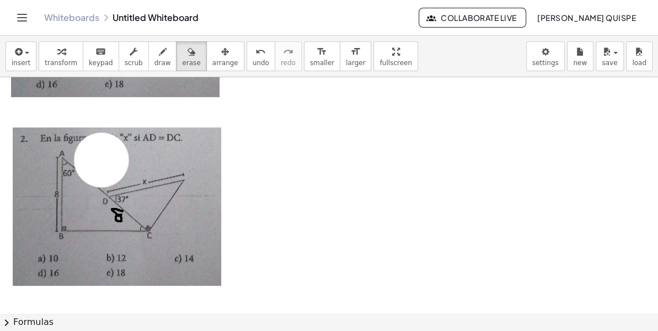
drag, startPoint x: 101, startPoint y: 159, endPoint x: 94, endPoint y: 161, distance: 7.8
click at [94, 161] on div at bounding box center [329, 163] width 658 height 472
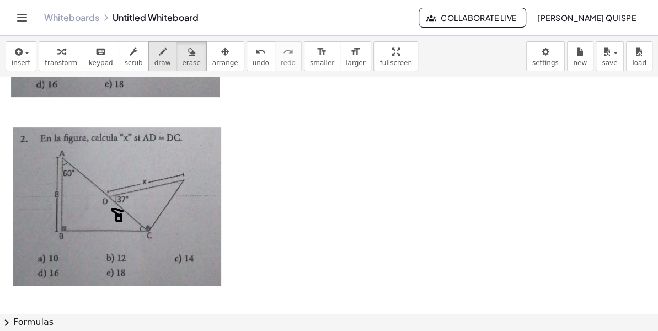
click at [154, 56] on div "button" at bounding box center [162, 51] width 17 height 13
click at [83, 179] on div at bounding box center [329, 163] width 658 height 472
click at [120, 215] on div at bounding box center [329, 163] width 658 height 472
click at [129, 215] on div at bounding box center [329, 163] width 658 height 472
click at [128, 221] on div at bounding box center [329, 163] width 658 height 472
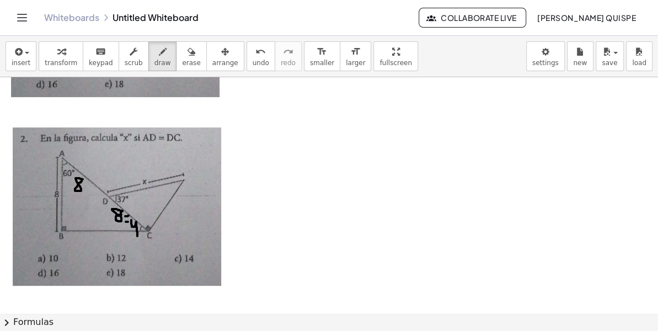
drag, startPoint x: 131, startPoint y: 220, endPoint x: 138, endPoint y: 236, distance: 17.3
click at [138, 236] on div at bounding box center [329, 163] width 658 height 472
drag, startPoint x: 141, startPoint y: 228, endPoint x: 142, endPoint y: 240, distance: 12.1
click at [142, 240] on div at bounding box center [329, 163] width 658 height 472
click at [146, 237] on div at bounding box center [329, 163] width 658 height 472
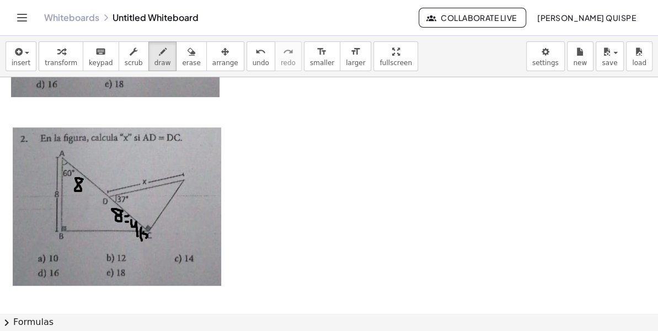
drag, startPoint x: 143, startPoint y: 232, endPoint x: 150, endPoint y: 227, distance: 8.3
click at [147, 228] on div at bounding box center [329, 163] width 658 height 472
click at [175, 213] on div at bounding box center [329, 163] width 658 height 472
click at [174, 207] on div at bounding box center [329, 163] width 658 height 472
drag, startPoint x: 180, startPoint y: 206, endPoint x: 180, endPoint y: 216, distance: 9.9
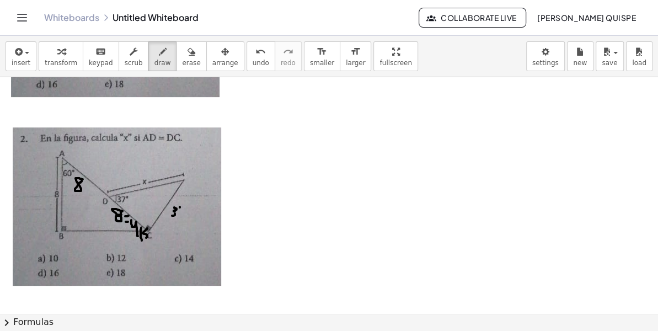
click at [180, 216] on div at bounding box center [329, 163] width 658 height 472
drag, startPoint x: 181, startPoint y: 213, endPoint x: 186, endPoint y: 217, distance: 5.9
click at [186, 217] on div at bounding box center [329, 163] width 658 height 472
drag, startPoint x: 182, startPoint y: 213, endPoint x: 188, endPoint y: 210, distance: 6.7
click at [188, 210] on div at bounding box center [329, 163] width 658 height 472
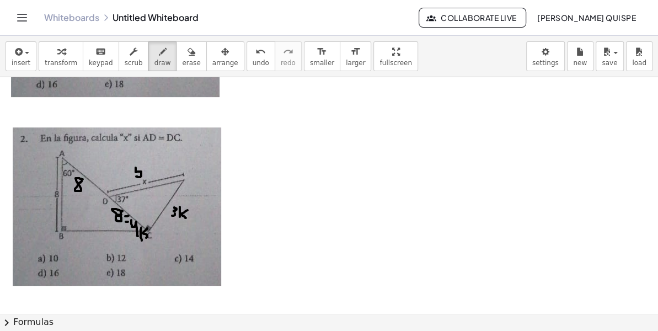
drag, startPoint x: 136, startPoint y: 176, endPoint x: 139, endPoint y: 166, distance: 10.3
click at [139, 166] on div at bounding box center [329, 163] width 658 height 472
drag, startPoint x: 143, startPoint y: 165, endPoint x: 145, endPoint y: 175, distance: 9.4
click at [145, 175] on div at bounding box center [329, 163] width 658 height 472
click at [151, 173] on div at bounding box center [329, 163] width 658 height 472
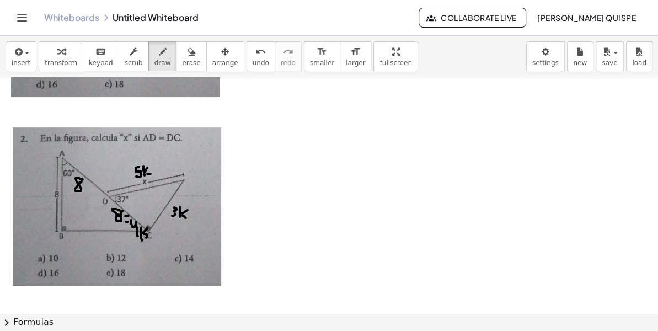
drag, startPoint x: 145, startPoint y: 171, endPoint x: 148, endPoint y: 166, distance: 6.0
click at [148, 166] on div at bounding box center [329, 163] width 658 height 472
click at [146, 177] on div at bounding box center [329, 163] width 658 height 472
drag, startPoint x: 281, startPoint y: 137, endPoint x: 287, endPoint y: 153, distance: 17.1
click at [287, 153] on div at bounding box center [329, 163] width 658 height 472
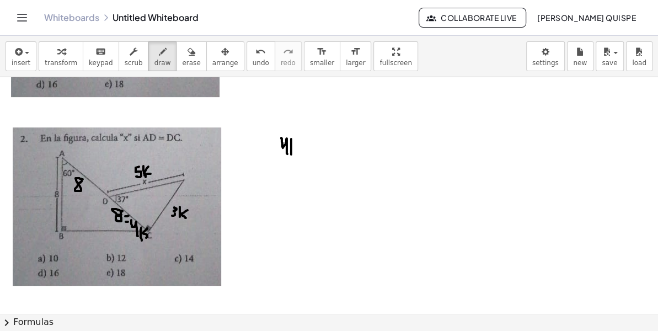
drag, startPoint x: 291, startPoint y: 142, endPoint x: 291, endPoint y: 154, distance: 11.6
click at [291, 154] on div at bounding box center [329, 163] width 658 height 472
click at [296, 149] on div at bounding box center [329, 163] width 658 height 472
drag, startPoint x: 293, startPoint y: 147, endPoint x: 298, endPoint y: 140, distance: 8.4
click at [298, 140] on div at bounding box center [329, 163] width 658 height 472
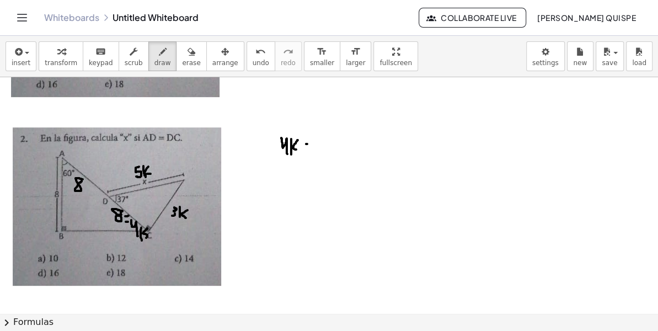
drag, startPoint x: 307, startPoint y: 143, endPoint x: 314, endPoint y: 143, distance: 6.6
click at [314, 143] on div at bounding box center [329, 163] width 658 height 472
drag, startPoint x: 307, startPoint y: 146, endPoint x: 314, endPoint y: 146, distance: 7.2
click at [314, 146] on div at bounding box center [329, 163] width 658 height 472
click at [331, 136] on div at bounding box center [329, 163] width 658 height 472
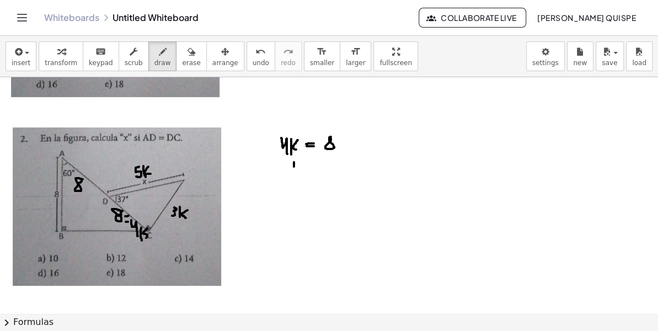
drag, startPoint x: 294, startPoint y: 162, endPoint x: 293, endPoint y: 183, distance: 21.5
click at [293, 183] on div at bounding box center [329, 163] width 658 height 472
drag, startPoint x: 295, startPoint y: 174, endPoint x: 300, endPoint y: 183, distance: 9.6
click at [300, 183] on div at bounding box center [329, 163] width 658 height 472
drag, startPoint x: 296, startPoint y: 175, endPoint x: 301, endPoint y: 169, distance: 8.6
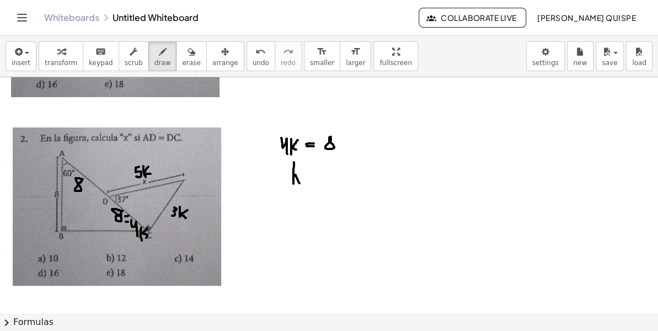
click at [301, 169] on div at bounding box center [329, 163] width 658 height 472
click at [313, 174] on div at bounding box center [329, 163] width 658 height 472
drag, startPoint x: 307, startPoint y: 171, endPoint x: 318, endPoint y: 172, distance: 11.1
click at [316, 170] on div at bounding box center [329, 163] width 658 height 472
drag, startPoint x: 328, startPoint y: 178, endPoint x: 325, endPoint y: 169, distance: 9.2
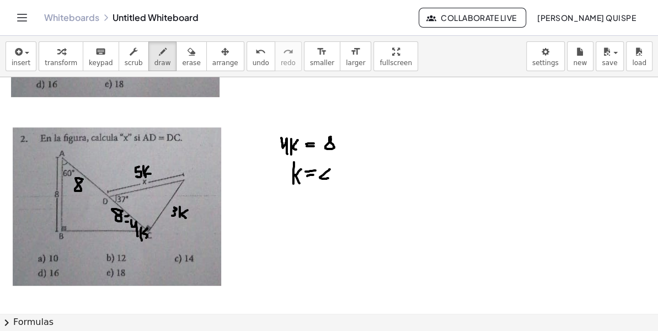
click at [325, 169] on div at bounding box center [329, 163] width 658 height 472
click at [331, 140] on div at bounding box center [329, 163] width 658 height 472
click at [324, 168] on div at bounding box center [329, 163] width 658 height 472
drag, startPoint x: 277, startPoint y: 215, endPoint x: 298, endPoint y: 228, distance: 24.8
click at [298, 229] on div at bounding box center [329, 163] width 658 height 472
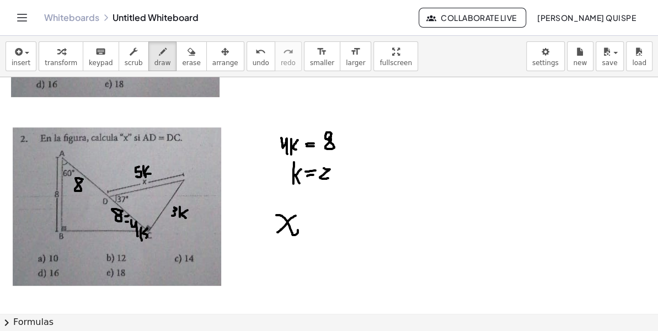
drag, startPoint x: 291, startPoint y: 217, endPoint x: 277, endPoint y: 232, distance: 19.9
click at [277, 232] on div at bounding box center [329, 163] width 658 height 472
drag, startPoint x: 249, startPoint y: 196, endPoint x: 382, endPoint y: 194, distance: 133.5
click at [382, 194] on div at bounding box center [329, 163] width 658 height 472
click at [316, 218] on div at bounding box center [329, 163] width 658 height 472
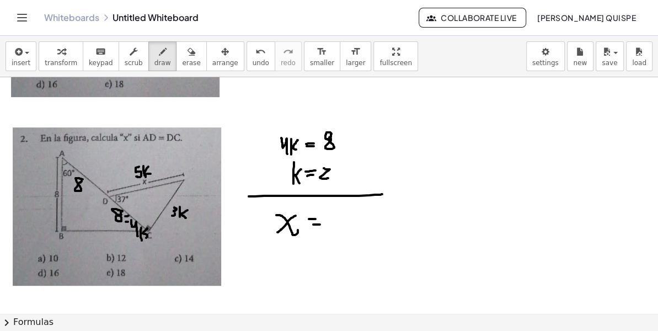
drag, startPoint x: 313, startPoint y: 224, endPoint x: 320, endPoint y: 224, distance: 6.6
click at [320, 224] on div at bounding box center [329, 163] width 658 height 472
drag, startPoint x: 339, startPoint y: 231, endPoint x: 345, endPoint y: 215, distance: 17.8
click at [345, 215] on div at bounding box center [329, 163] width 658 height 472
drag, startPoint x: 354, startPoint y: 210, endPoint x: 354, endPoint y: 227, distance: 17.1
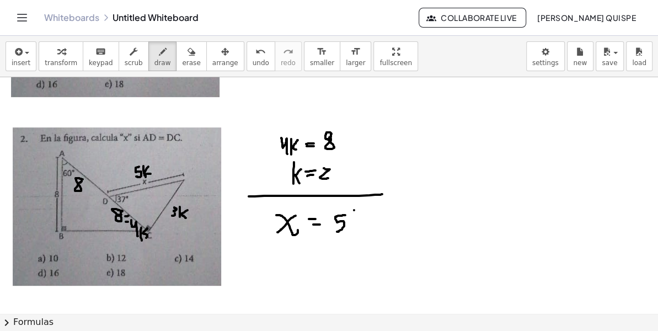
click at [354, 227] on div at bounding box center [329, 163] width 658 height 472
click at [366, 227] on div at bounding box center [329, 163] width 658 height 472
drag, startPoint x: 355, startPoint y: 216, endPoint x: 365, endPoint y: 210, distance: 11.9
click at [365, 209] on div at bounding box center [329, 163] width 658 height 472
drag, startPoint x: 289, startPoint y: 253, endPoint x: 300, endPoint y: 265, distance: 15.6
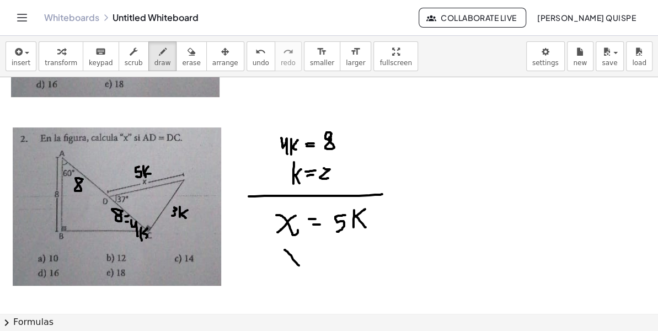
click at [300, 265] on div at bounding box center [329, 163] width 658 height 472
drag, startPoint x: 297, startPoint y: 252, endPoint x: 281, endPoint y: 264, distance: 20.5
click at [281, 264] on div at bounding box center [329, 163] width 658 height 472
drag, startPoint x: 317, startPoint y: 256, endPoint x: 320, endPoint y: 261, distance: 6.4
click at [326, 256] on div at bounding box center [329, 163] width 658 height 472
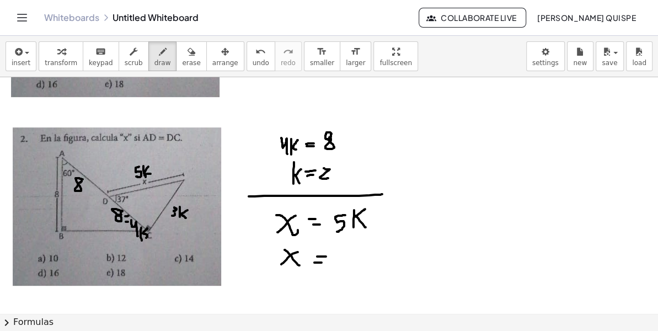
click at [324, 262] on div at bounding box center [329, 163] width 658 height 472
click at [336, 264] on div at bounding box center [329, 163] width 658 height 472
click at [352, 252] on div at bounding box center [329, 163] width 658 height 472
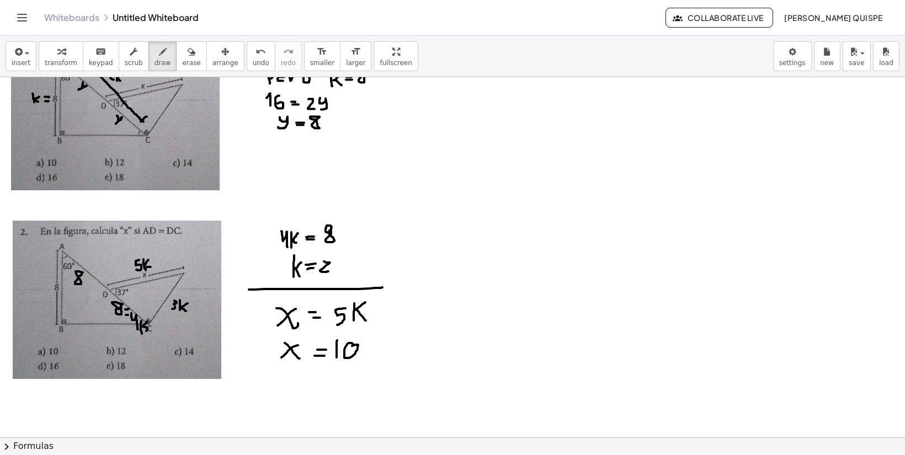
scroll to position [0, 0]
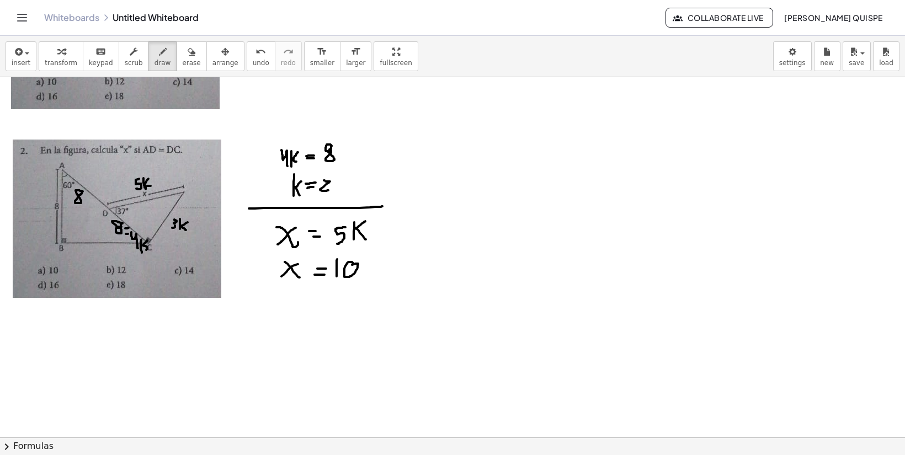
click at [148, 244] on div at bounding box center [452, 299] width 905 height 720
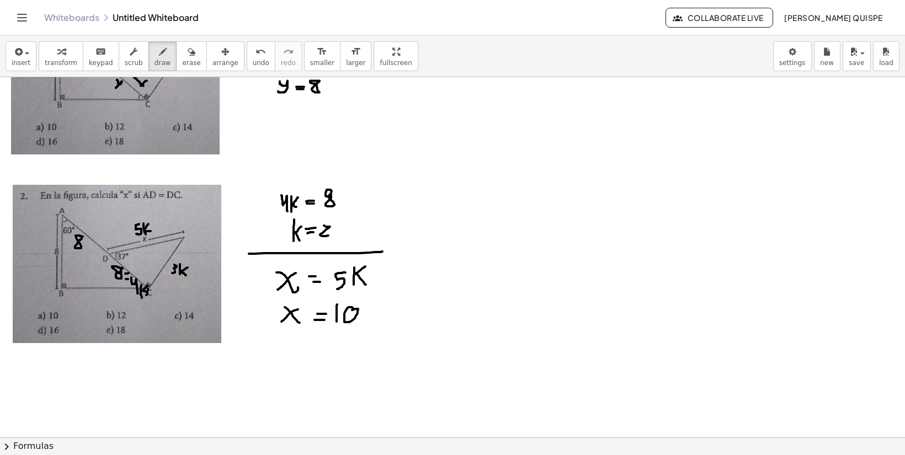
scroll to position [69, 0]
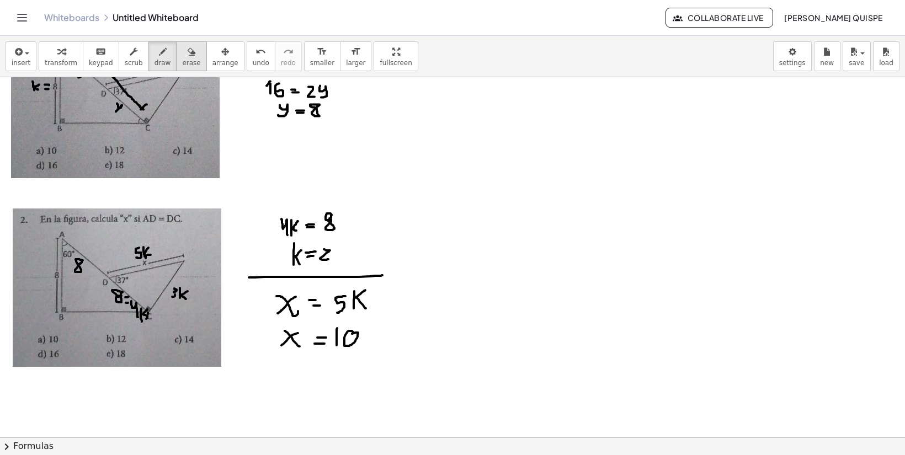
click at [188, 58] on icon "button" at bounding box center [192, 51] width 8 height 13
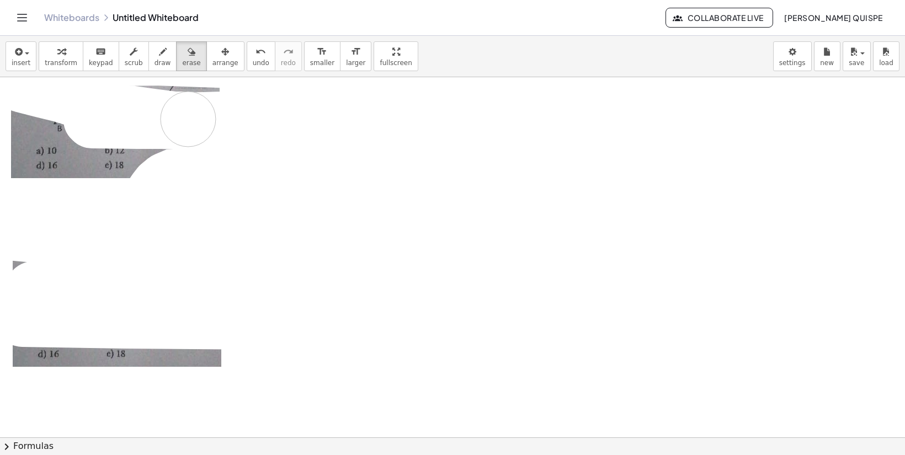
drag, startPoint x: 340, startPoint y: 312, endPoint x: 108, endPoint y: 153, distance: 281.7
click at [158, 117] on div at bounding box center [452, 368] width 905 height 720
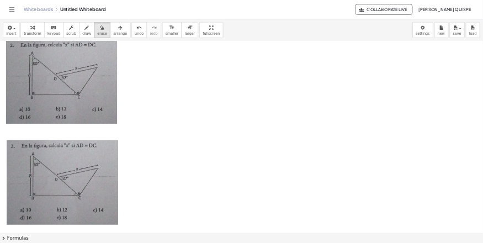
scroll to position [0, 0]
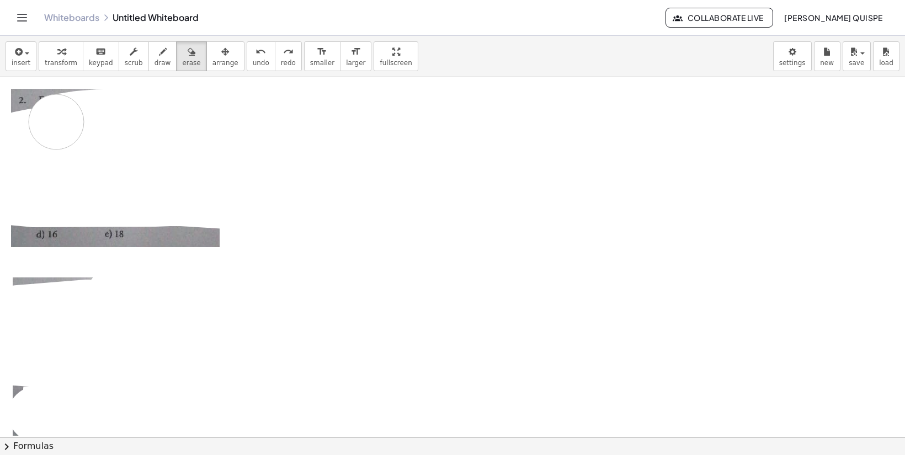
drag, startPoint x: 139, startPoint y: 388, endPoint x: 412, endPoint y: 133, distance: 373.1
click at [379, 105] on div at bounding box center [452, 437] width 905 height 720
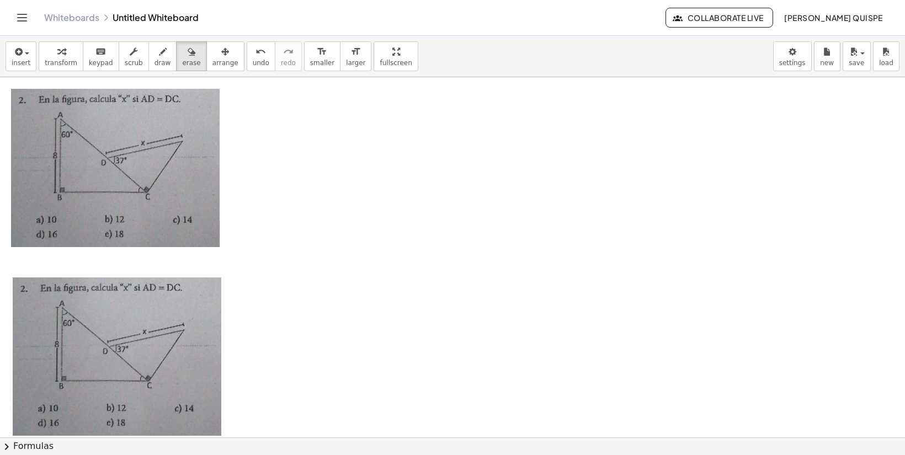
click at [26, 152] on div at bounding box center [452, 437] width 905 height 720
click at [116, 156] on div at bounding box center [452, 437] width 905 height 720
click at [66, 56] on div "button" at bounding box center [61, 51] width 33 height 13
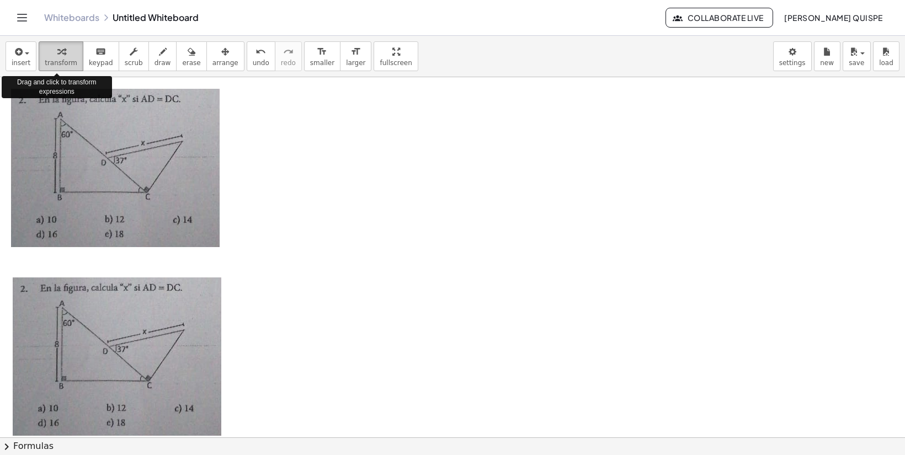
click at [59, 67] on button "transform" at bounding box center [61, 56] width 45 height 30
click at [87, 135] on img at bounding box center [115, 168] width 209 height 158
click at [240, 181] on div at bounding box center [279, 168] width 559 height 180
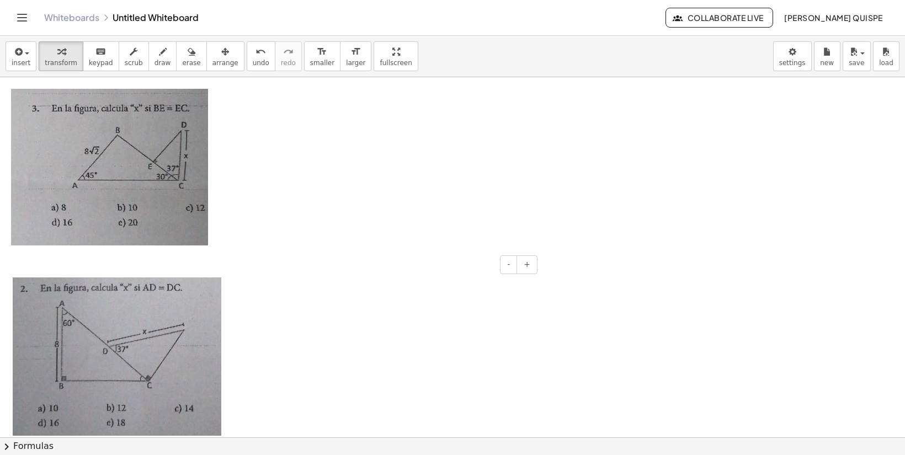
click at [141, 341] on img at bounding box center [117, 356] width 209 height 158
drag, startPoint x: 277, startPoint y: 361, endPoint x: 260, endPoint y: 361, distance: 17.7
click at [260, 361] on div at bounding box center [271, 356] width 538 height 180
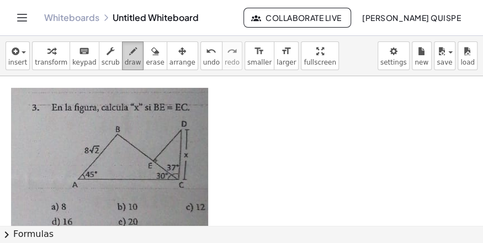
click at [125, 58] on span "draw" at bounding box center [133, 62] width 17 height 8
drag, startPoint x: 136, startPoint y: 139, endPoint x: 133, endPoint y: 144, distance: 5.7
click at [133, 144] on div at bounding box center [241, 225] width 483 height 298
drag, startPoint x: 164, startPoint y: 159, endPoint x: 160, endPoint y: 164, distance: 6.3
click at [160, 164] on div at bounding box center [241, 225] width 483 height 298
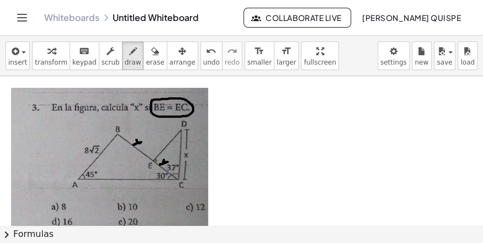
click at [152, 99] on div at bounding box center [241, 225] width 483 height 298
drag, startPoint x: 163, startPoint y: 115, endPoint x: 148, endPoint y: 137, distance: 26.9
click at [148, 137] on div at bounding box center [241, 225] width 483 height 298
drag, startPoint x: 163, startPoint y: 131, endPoint x: 170, endPoint y: 148, distance: 18.5
click at [170, 148] on div at bounding box center [241, 225] width 483 height 298
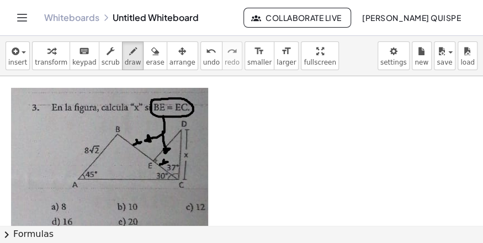
click at [149, 136] on div at bounding box center [241, 225] width 483 height 298
click at [146, 139] on div at bounding box center [241, 225] width 483 height 298
click at [163, 130] on div at bounding box center [241, 225] width 483 height 298
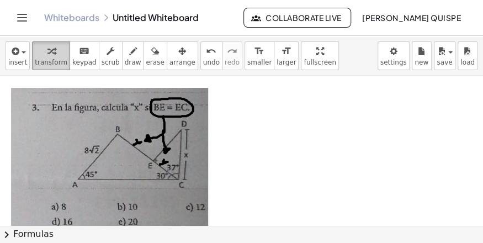
click at [39, 55] on div "button" at bounding box center [51, 50] width 33 height 13
click at [81, 114] on img at bounding box center [109, 166] width 197 height 157
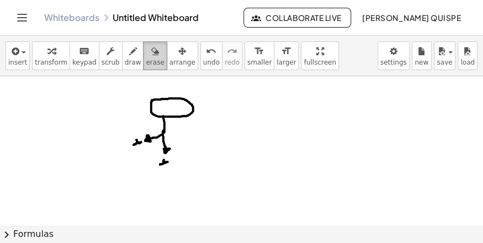
click at [146, 58] on span "erase" at bounding box center [155, 62] width 18 height 8
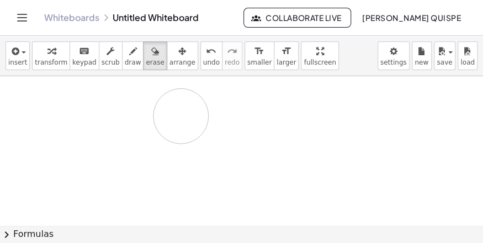
drag, startPoint x: 189, startPoint y: 129, endPoint x: 101, endPoint y: 115, distance: 88.2
click at [101, 115] on div at bounding box center [241, 225] width 483 height 298
click at [85, 107] on div at bounding box center [241, 225] width 483 height 298
click at [86, 90] on div at bounding box center [241, 225] width 483 height 298
click at [52, 60] on span "transform" at bounding box center [51, 62] width 33 height 8
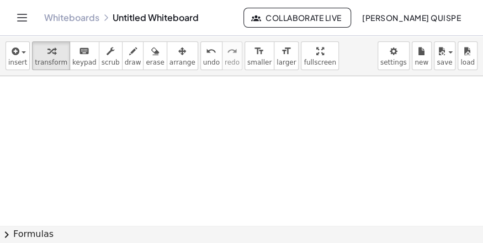
click at [83, 89] on div at bounding box center [279, 96] width 559 height 38
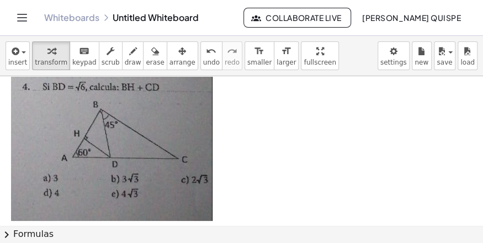
scroll to position [158, 0]
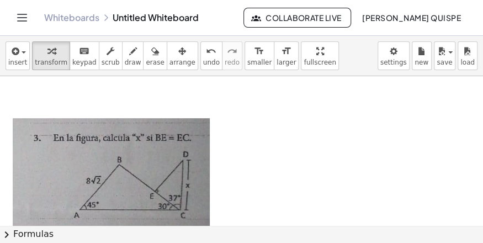
click at [202, 151] on img at bounding box center [111, 196] width 197 height 157
click at [211, 151] on div at bounding box center [271, 196] width 538 height 179
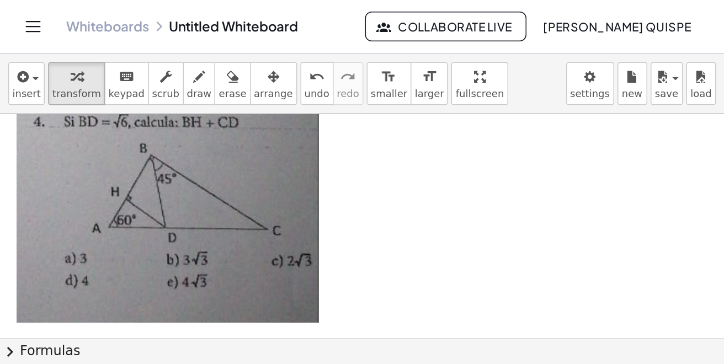
scroll to position [0, 0]
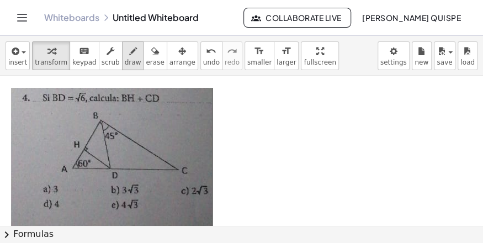
click at [129, 56] on icon "button" at bounding box center [133, 51] width 8 height 13
drag, startPoint x: 108, startPoint y: 147, endPoint x: 123, endPoint y: 143, distance: 15.4
drag, startPoint x: 119, startPoint y: 146, endPoint x: 115, endPoint y: 151, distance: 6.3
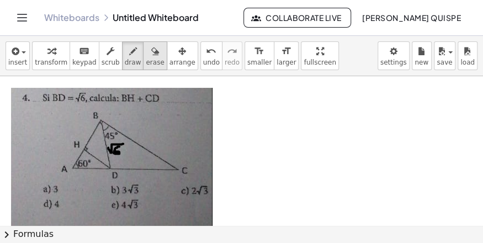
click at [146, 61] on span "erase" at bounding box center [155, 62] width 18 height 8
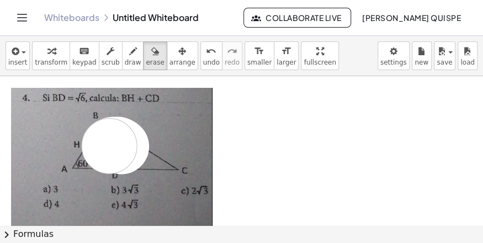
drag, startPoint x: 113, startPoint y: 143, endPoint x: 105, endPoint y: 150, distance: 10.2
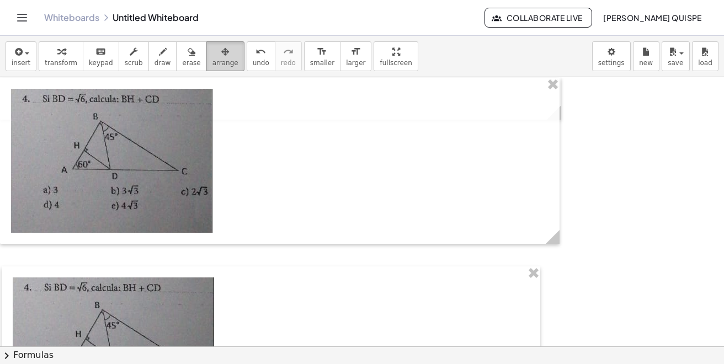
click at [212, 62] on span "arrange" at bounding box center [225, 63] width 26 height 8
click at [62, 56] on div "button" at bounding box center [61, 51] width 33 height 13
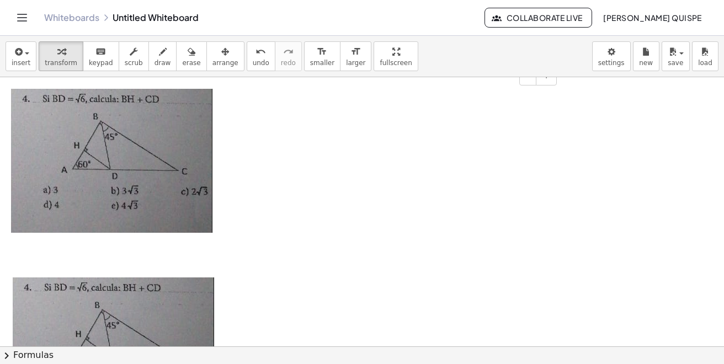
click at [242, 148] on div at bounding box center [279, 161] width 559 height 166
click at [546, 82] on button "+" at bounding box center [546, 76] width 21 height 19
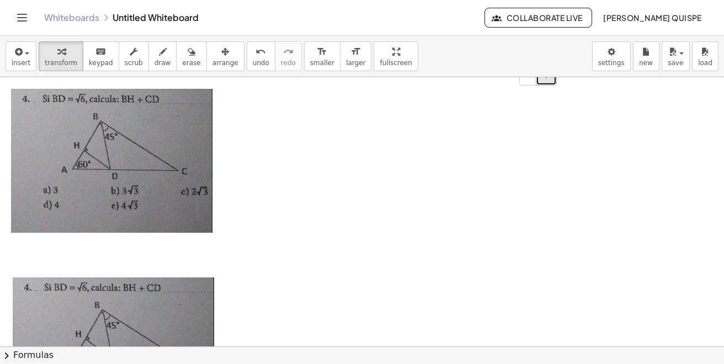
click at [546, 82] on button "+" at bounding box center [546, 76] width 21 height 19
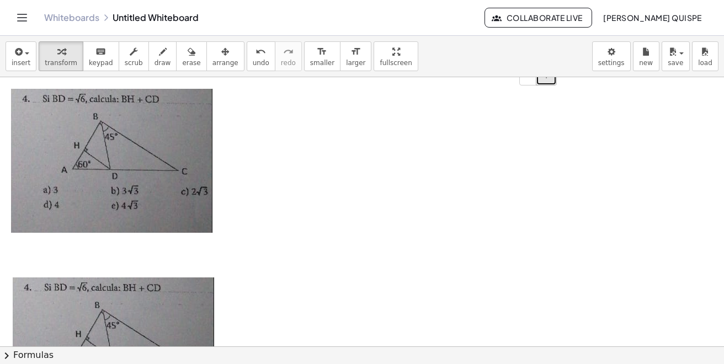
click at [546, 82] on button "+" at bounding box center [546, 76] width 21 height 19
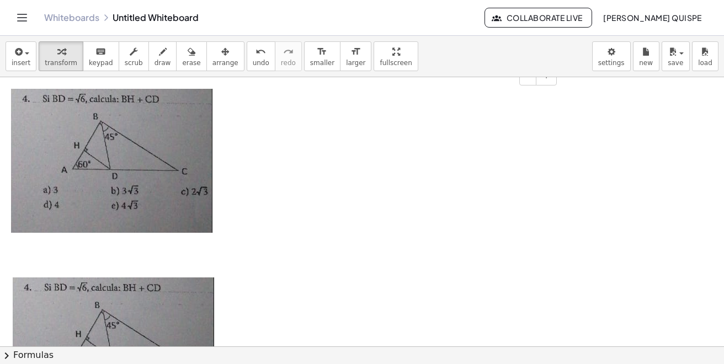
click at [479, 168] on div at bounding box center [279, 161] width 559 height 166
click at [212, 55] on div "button" at bounding box center [225, 51] width 26 height 13
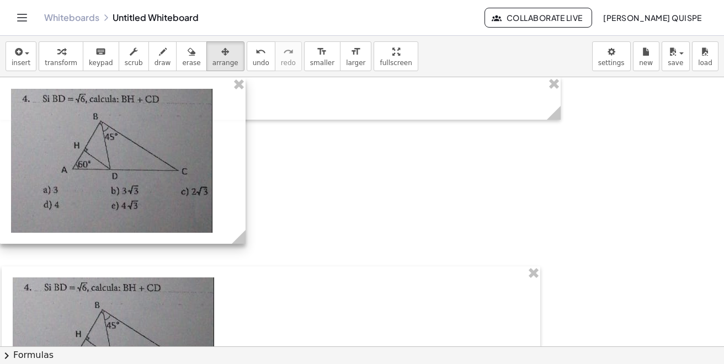
drag, startPoint x: 554, startPoint y: 241, endPoint x: 239, endPoint y: 263, distance: 315.2
click at [239, 263] on div "- + - + - +" at bounding box center [362, 346] width 724 height 538
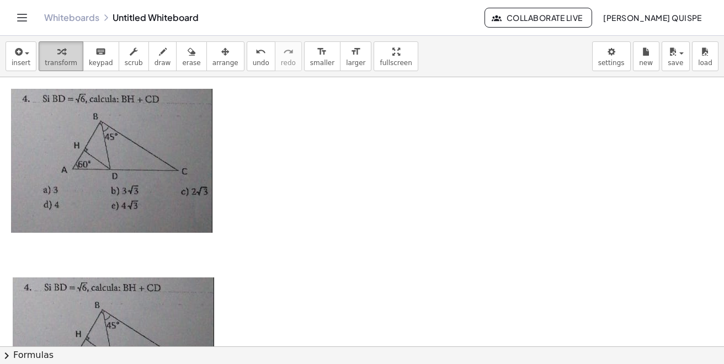
click at [58, 53] on icon "button" at bounding box center [61, 51] width 8 height 13
click at [228, 79] on button "+" at bounding box center [232, 76] width 21 height 19
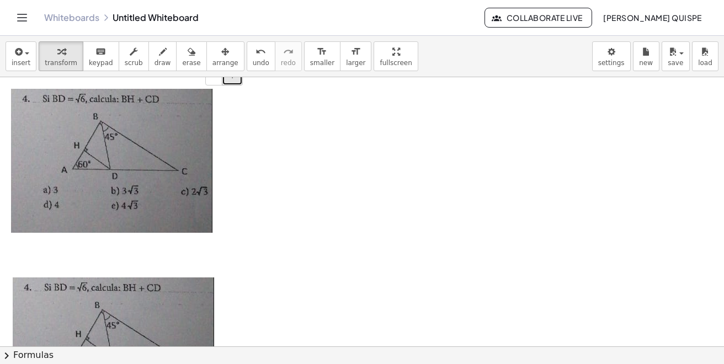
click at [228, 79] on button "+" at bounding box center [232, 76] width 21 height 19
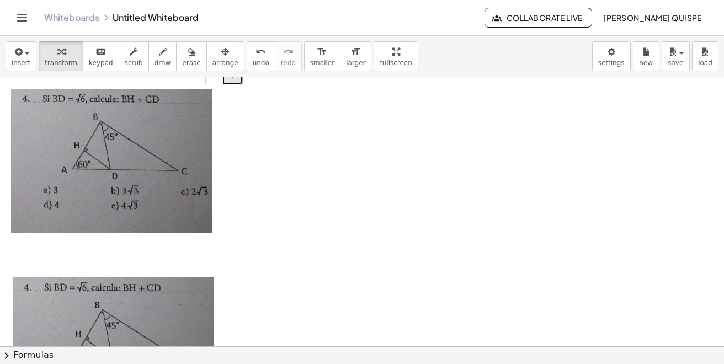
click at [228, 79] on button "+" at bounding box center [232, 76] width 21 height 19
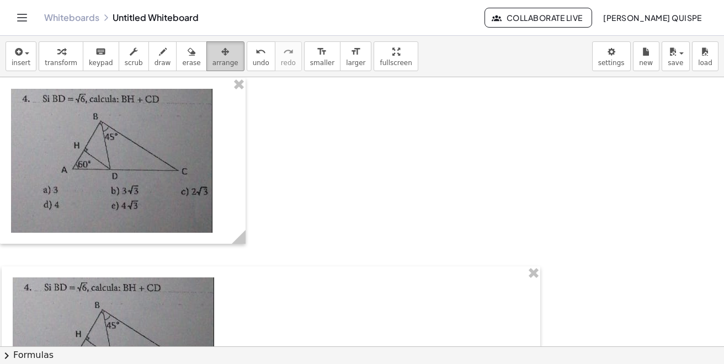
click at [216, 66] on span "arrange" at bounding box center [225, 63] width 26 height 8
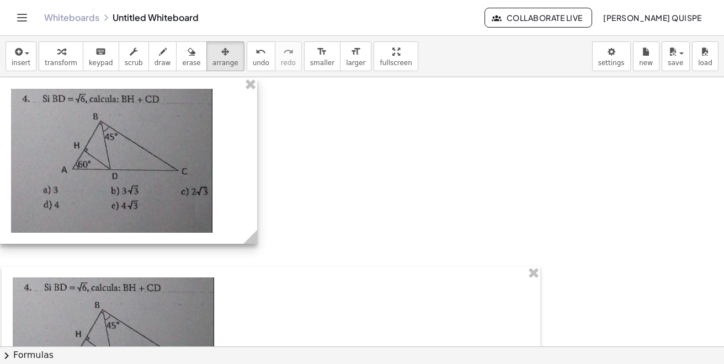
drag, startPoint x: 242, startPoint y: 233, endPoint x: 306, endPoint y: 249, distance: 66.0
click at [231, 247] on div "- + - +" at bounding box center [362, 346] width 724 height 538
